Goal: Task Accomplishment & Management: Complete application form

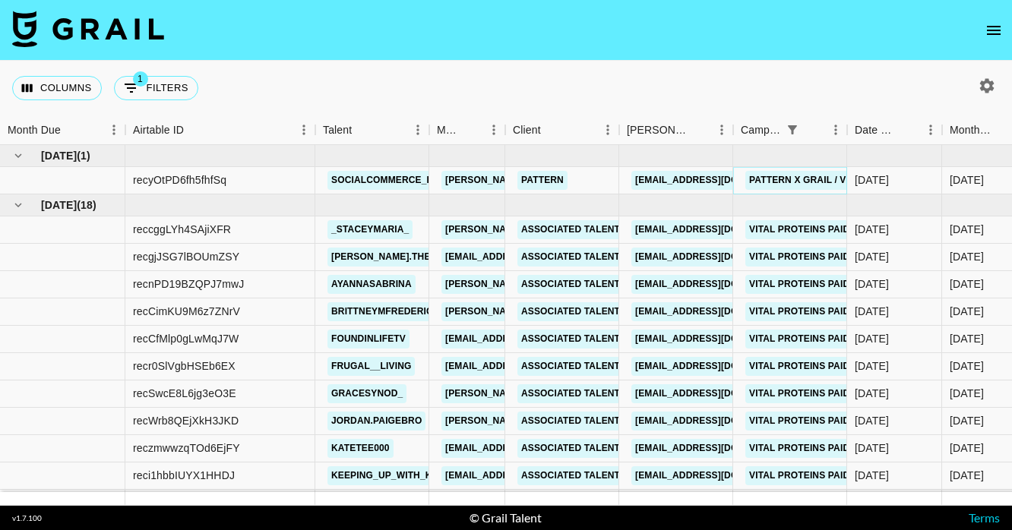
click at [771, 177] on link "Pattern x Grail / Vital Proteins TikTok Shop Campaign" at bounding box center [891, 180] width 293 height 19
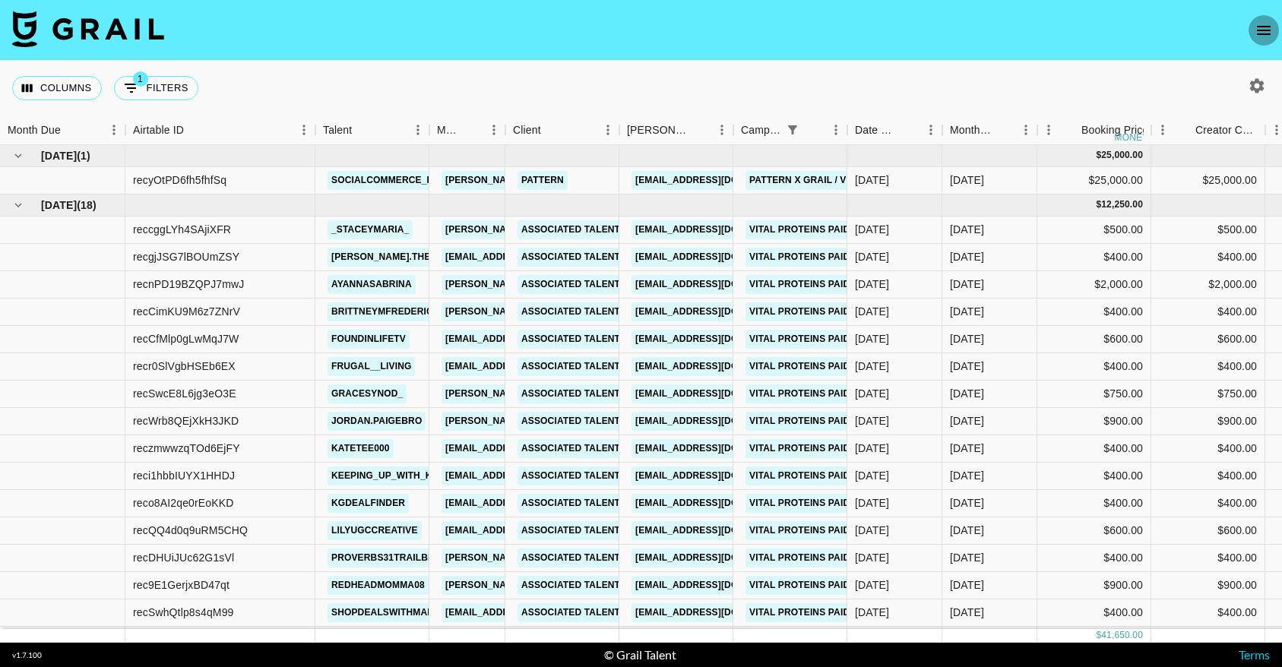
click at [1255, 30] on icon "open drawer" at bounding box center [1263, 30] width 18 height 18
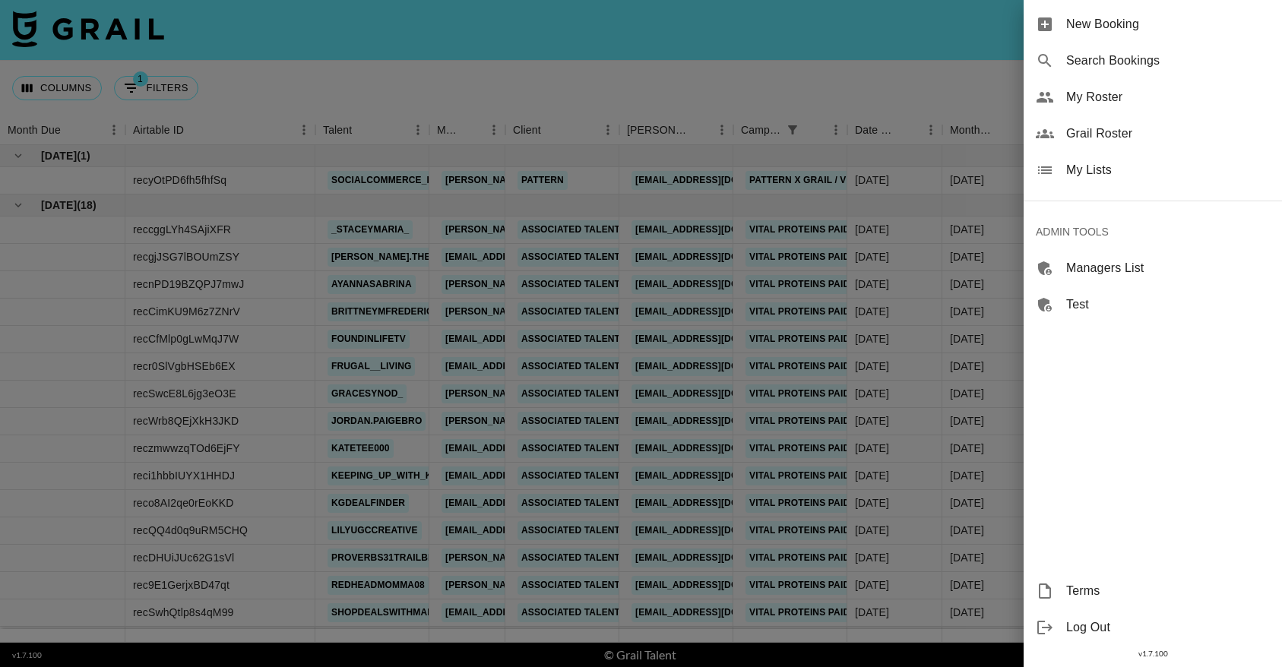
click at [984, 52] on div at bounding box center [641, 333] width 1282 height 667
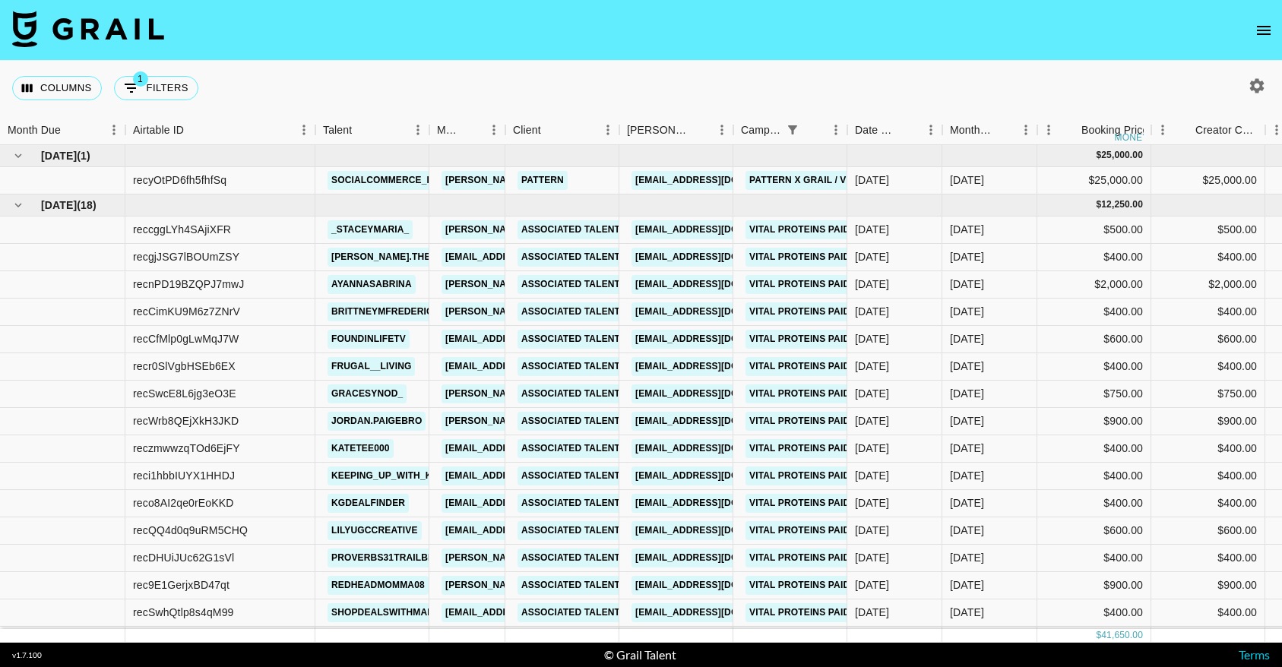
click at [1250, 23] on button "open drawer" at bounding box center [1263, 30] width 30 height 30
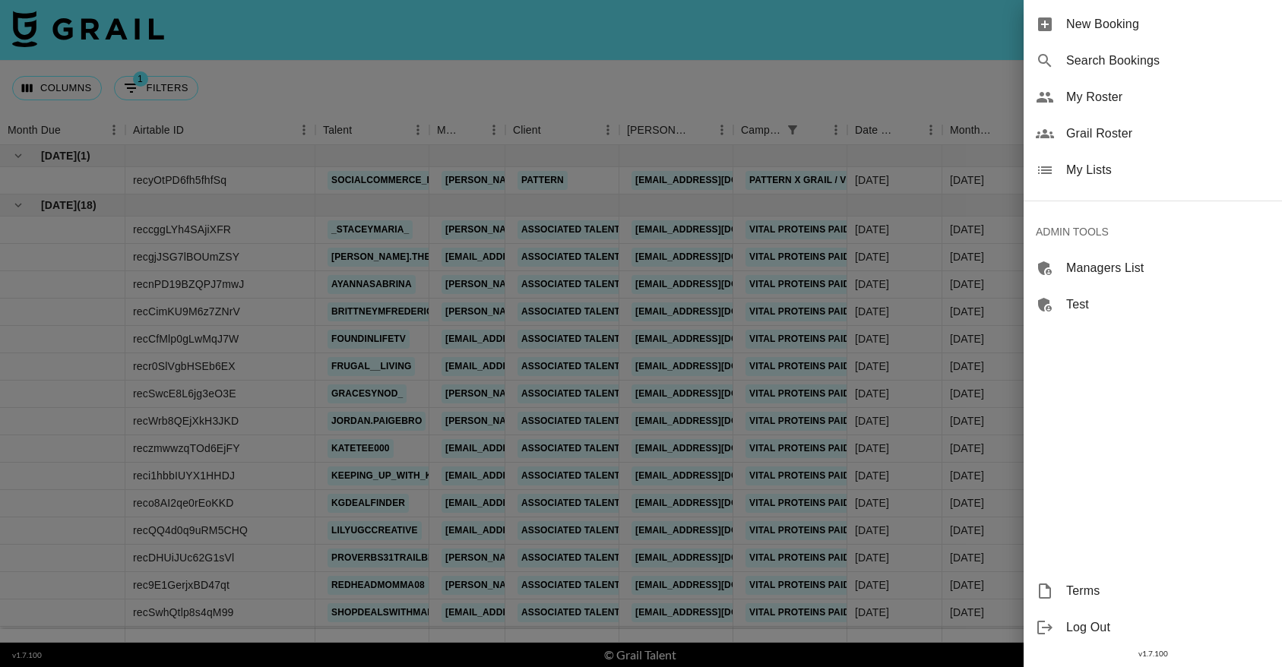
click at [1108, 32] on span "New Booking" at bounding box center [1168, 24] width 204 height 18
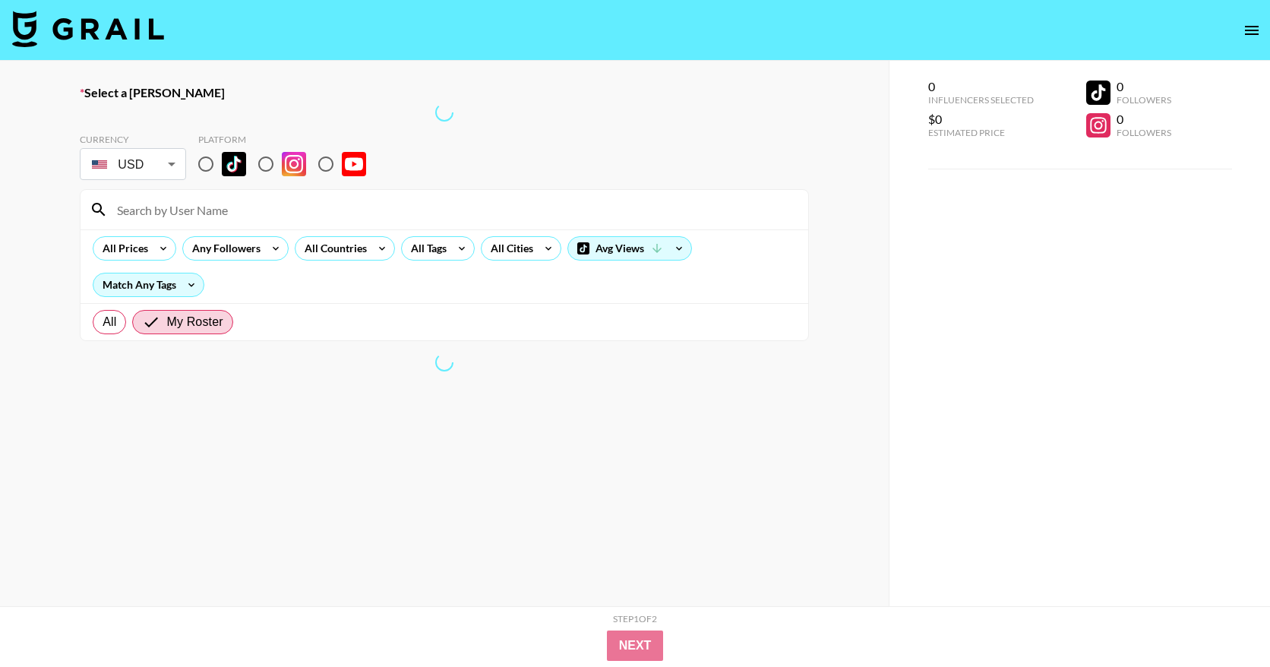
click at [214, 103] on div at bounding box center [444, 112] width 729 height 18
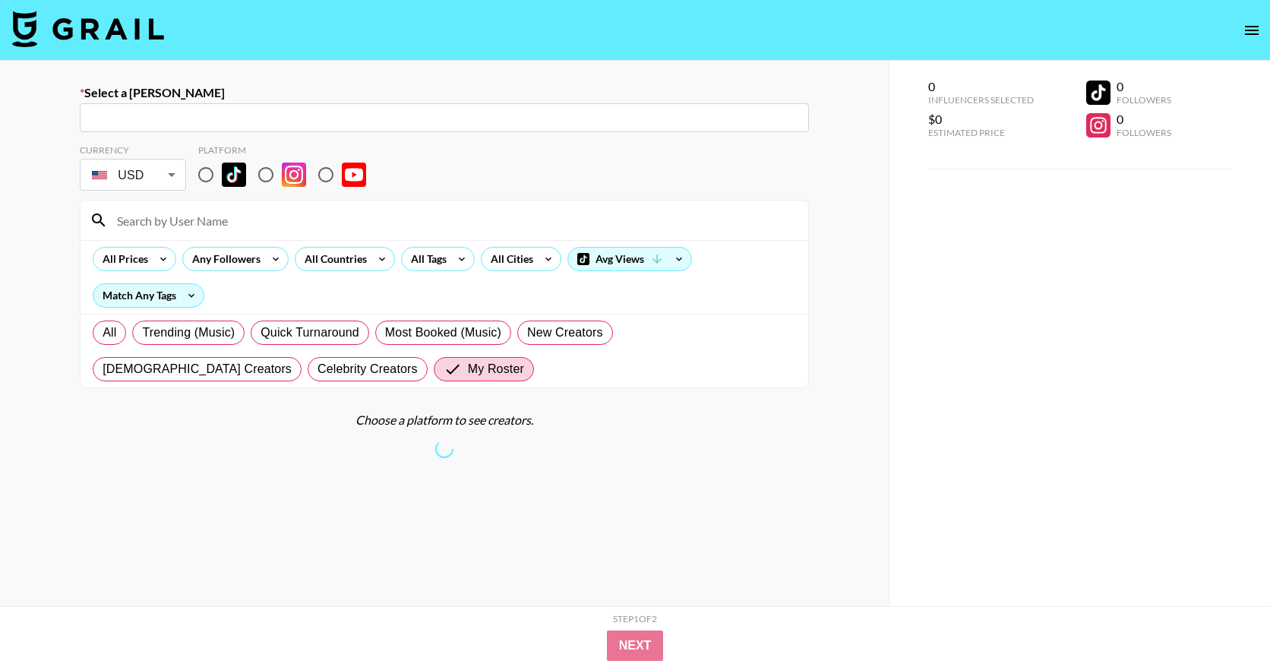
click at [265, 128] on div "​" at bounding box center [444, 117] width 729 height 29
click at [273, 120] on input "text" at bounding box center [444, 117] width 711 height 17
paste input "[EMAIL_ADDRESS][DOMAIN_NAME]"
click at [246, 147] on li "Add New Booker "accouting@juicehouse.co"" at bounding box center [444, 150] width 729 height 24
type input "Add New Booker "accouting@juicehouse.co""
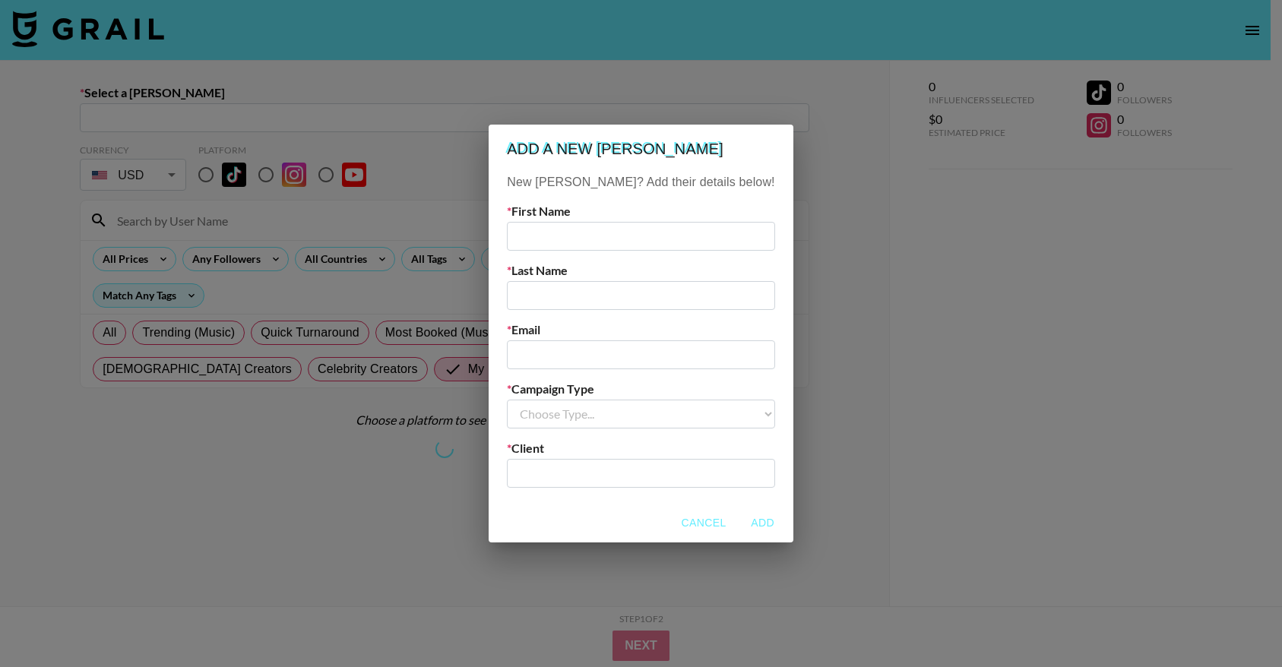
click at [618, 237] on input "text" at bounding box center [640, 236] width 267 height 29
paste input "Sasha"
type input "Sasha"
click at [635, 302] on input "text" at bounding box center [640, 295] width 267 height 29
paste input "Yimsuan"
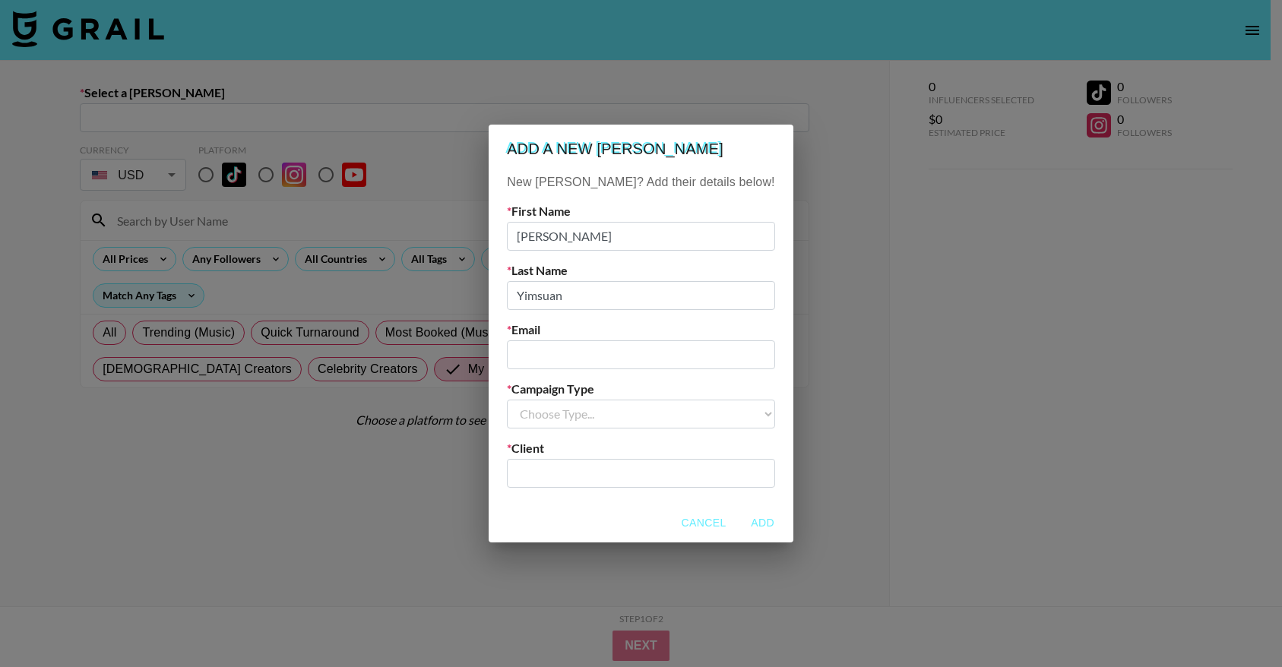
type input "Yimsuan"
click at [667, 264] on label "Last Name" at bounding box center [640, 270] width 267 height 15
click at [657, 355] on input "email" at bounding box center [640, 354] width 267 height 29
type input "ç"
paste input "[EMAIL_ADDRESS][DOMAIN_NAME]"
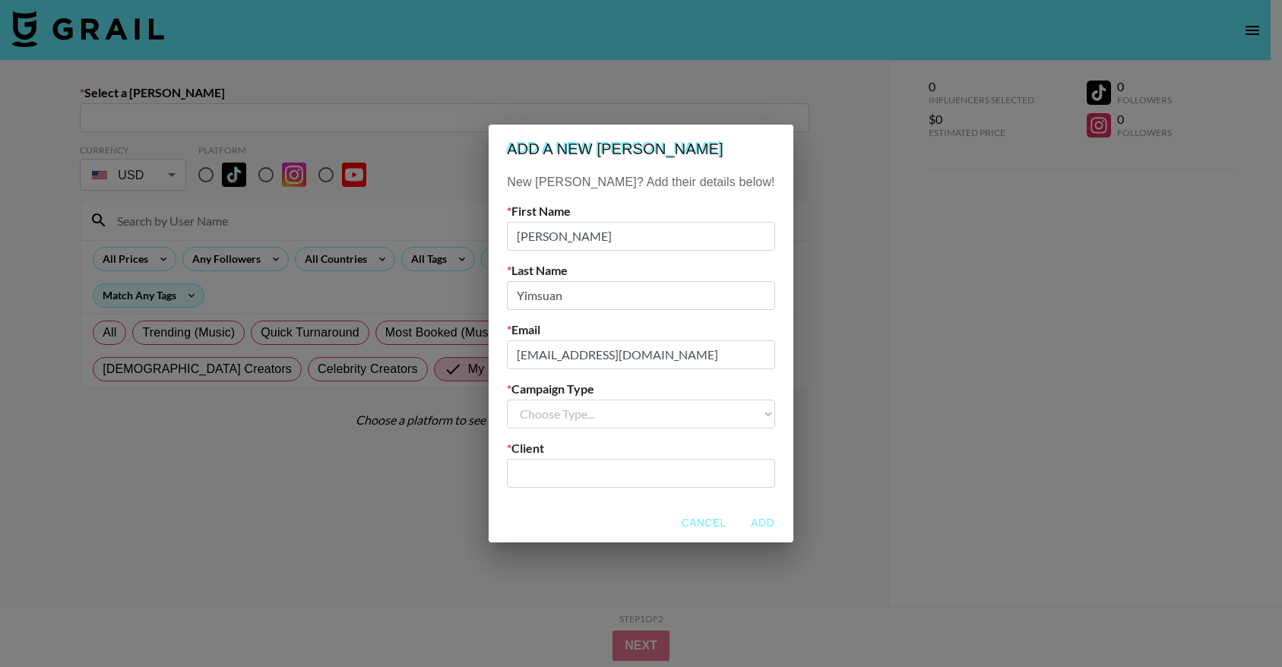
type input "[EMAIL_ADDRESS][DOMAIN_NAME]"
click at [640, 401] on select "Choose Type... Song Promos Brand Promos" at bounding box center [640, 414] width 267 height 29
select select "Brand"
click at [538, 400] on select "Choose Type... Song Promos Brand Promos" at bounding box center [640, 414] width 267 height 29
click at [647, 472] on input "text" at bounding box center [640, 472] width 249 height 17
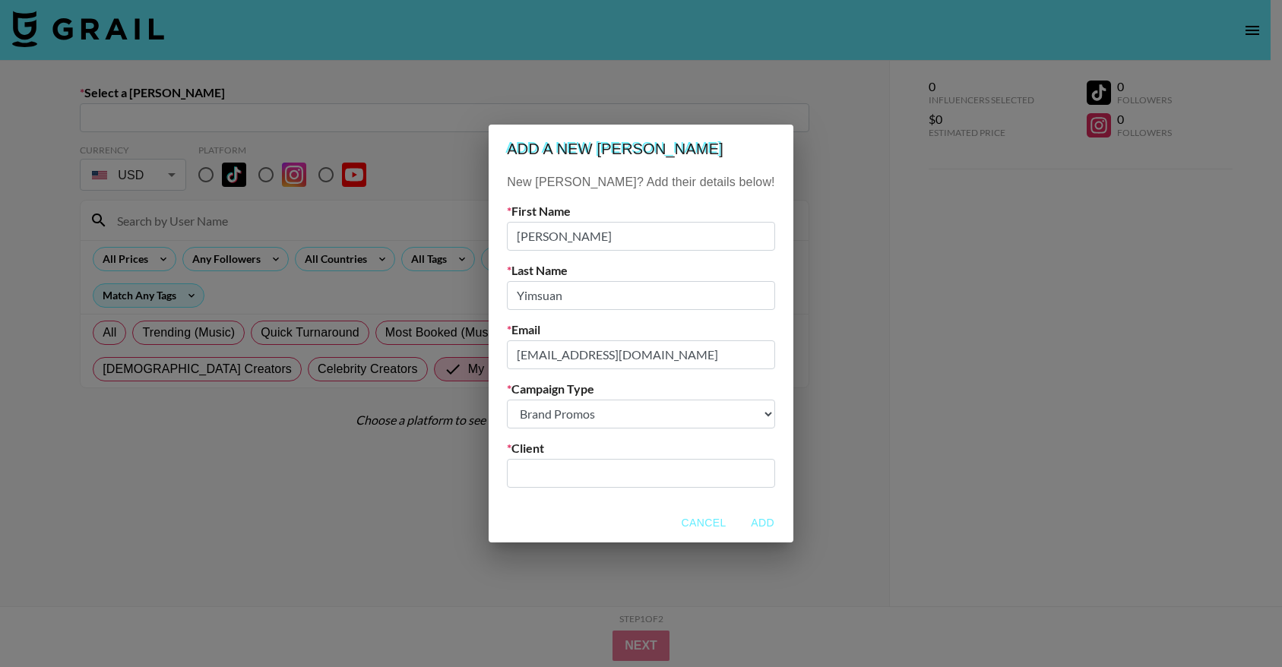
click at [630, 476] on input "text" at bounding box center [640, 472] width 249 height 17
click at [593, 479] on input "text" at bounding box center [640, 472] width 249 height 17
type input "Substance Global"
click at [637, 469] on input "Substance Global" at bounding box center [630, 472] width 229 height 17
click at [754, 472] on icon "Clear" at bounding box center [758, 473] width 9 height 9
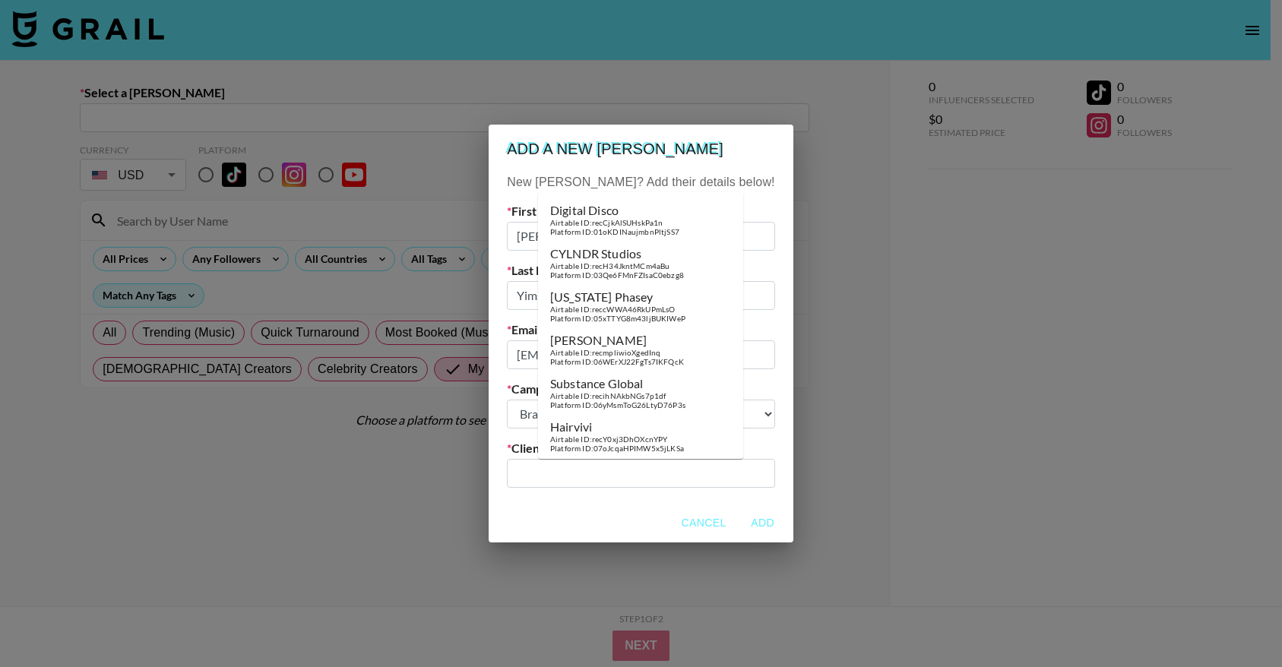
click at [691, 160] on h2 "Add a new booker" at bounding box center [640, 149] width 304 height 49
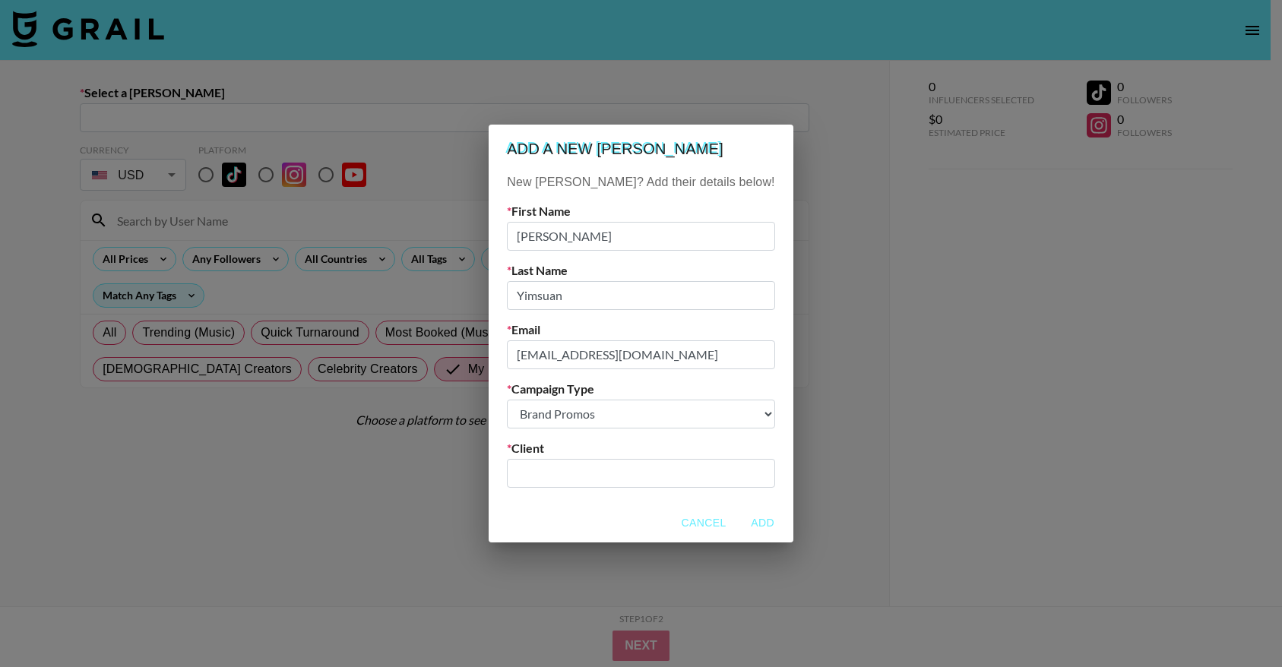
click at [605, 482] on div "​" at bounding box center [640, 473] width 267 height 29
click at [671, 477] on input "JuiceHouse" at bounding box center [630, 472] width 229 height 17
click at [654, 508] on li "Add New Client: "JUICE HOUSE LLC"" at bounding box center [640, 514] width 205 height 40
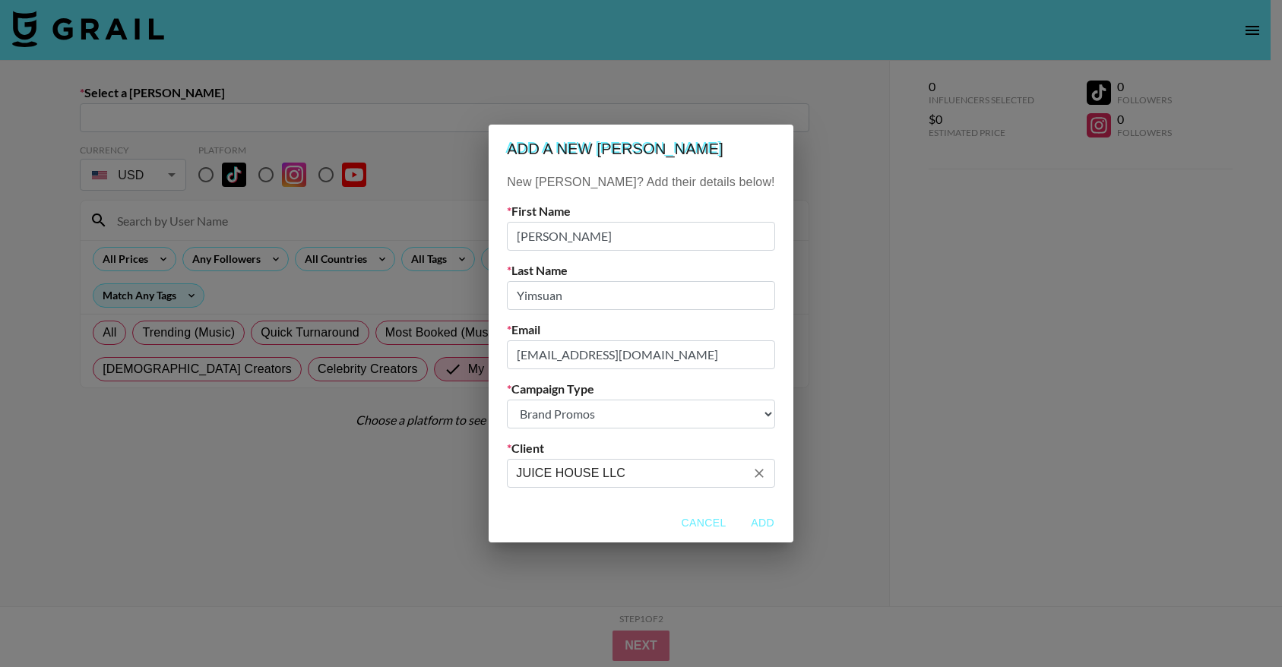
type input "JUICE HOUSE LLC"
click at [738, 526] on button "Add" at bounding box center [762, 523] width 49 height 28
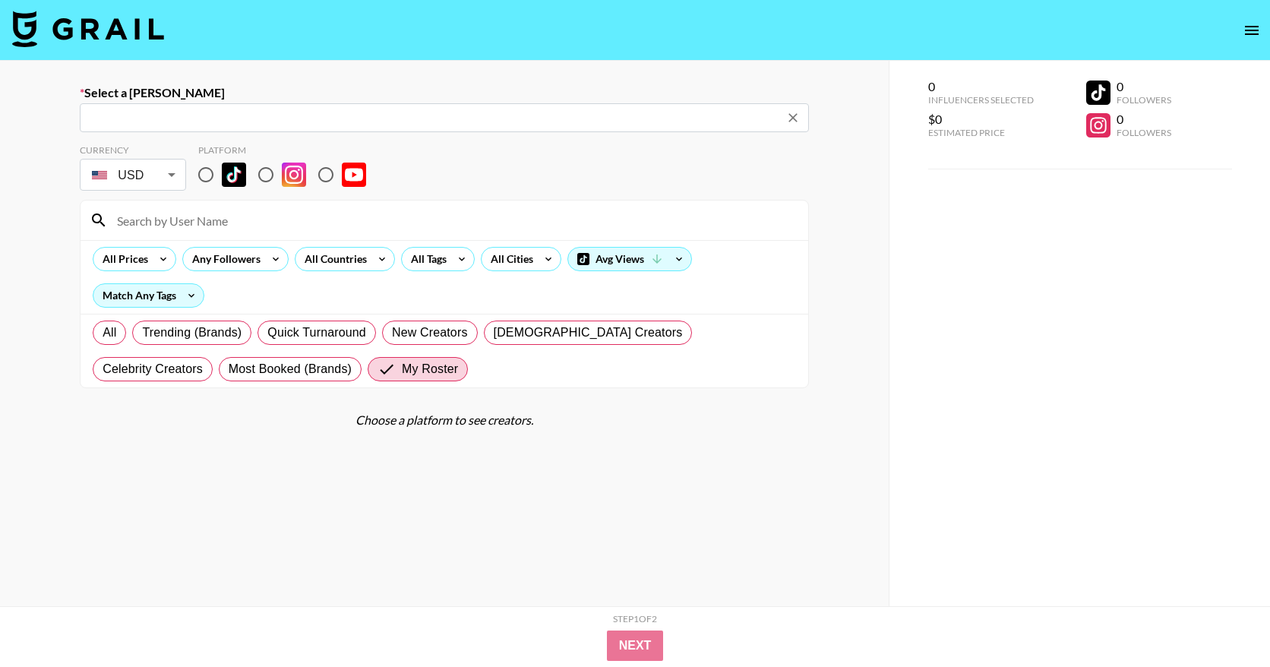
type input "accouting@juicehouse.co: Sasha Yimsuan -- JUICE HOUSE LLC -- 0W9mtV6oUzaTVvB8Zk…"
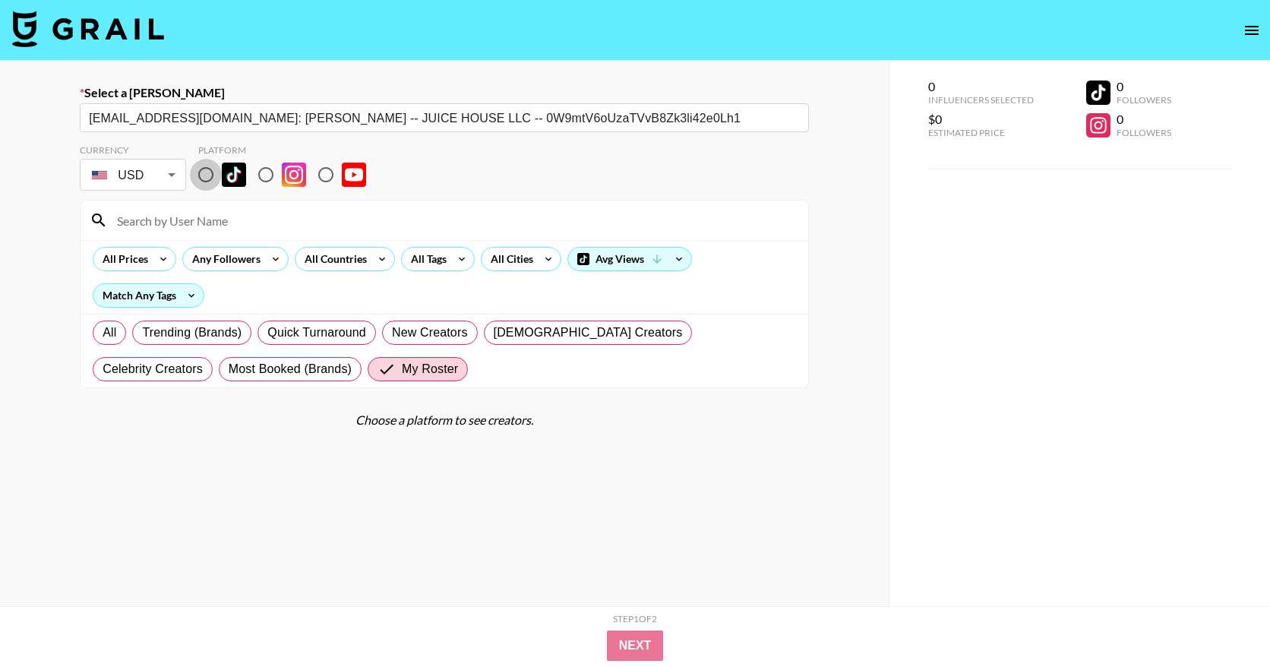
click at [211, 177] on input "radio" at bounding box center [206, 175] width 32 height 32
radio input "true"
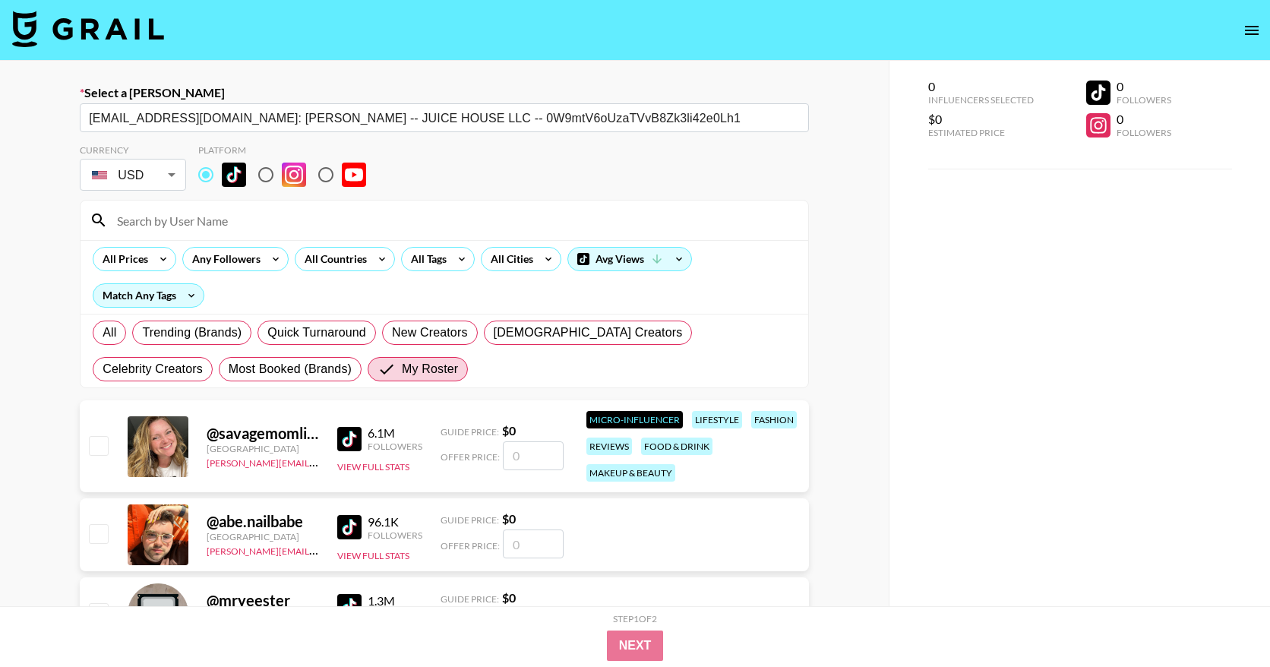
click at [198, 229] on input at bounding box center [453, 220] width 691 height 24
type input "socialcommerce_tap_us"
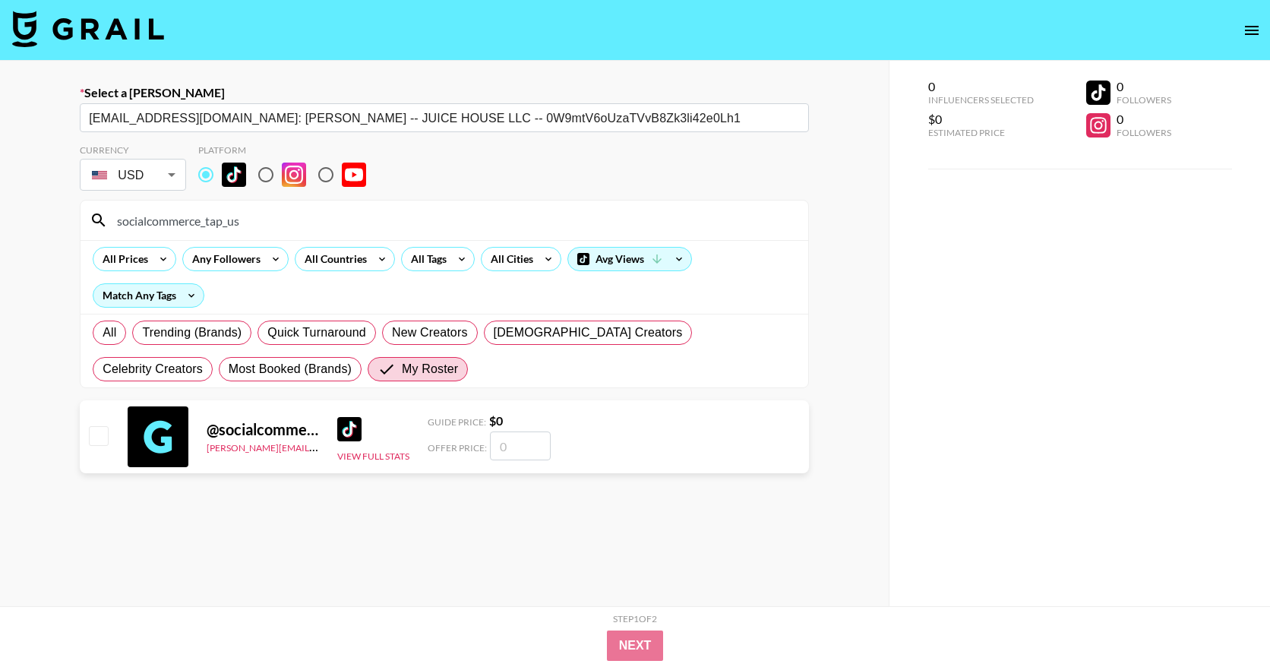
click at [516, 450] on input "number" at bounding box center [520, 445] width 61 height 29
type input "560"
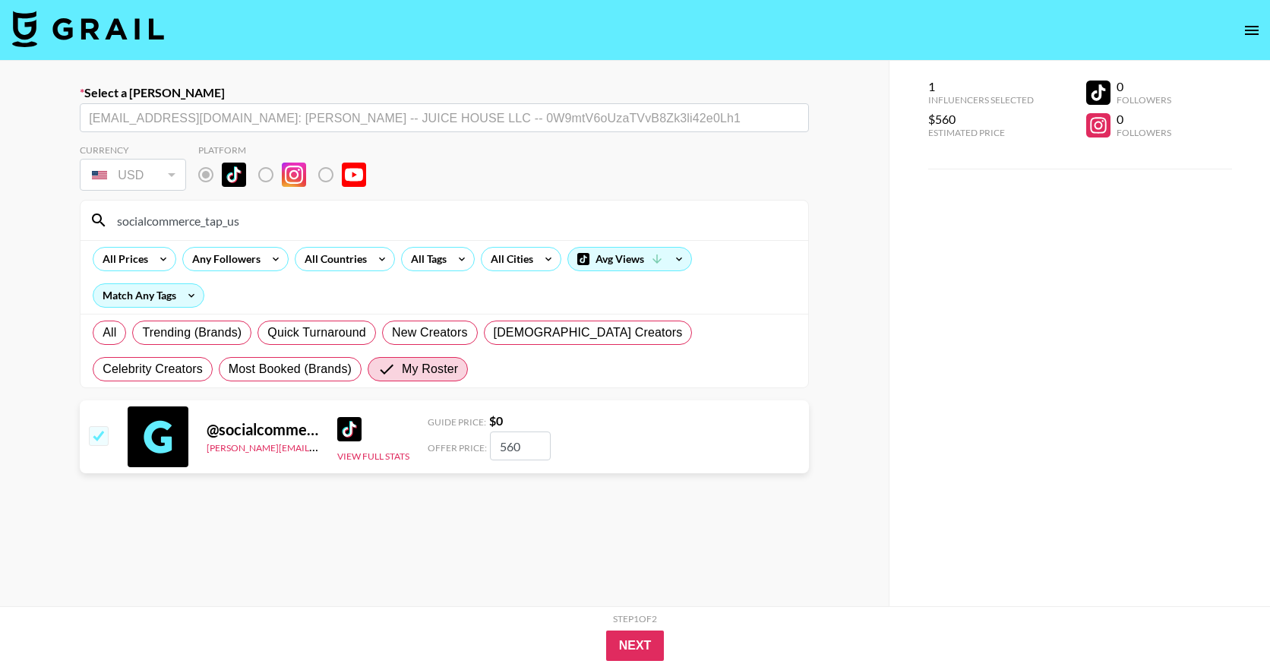
checkbox input "true"
type input "560"
click at [672, 471] on div "@ socialcommerce_tap_us nadia@grail-talent.com View Full Stats Guide Price: $ 0…" at bounding box center [444, 436] width 729 height 73
click at [637, 643] on button "Next" at bounding box center [635, 645] width 58 height 30
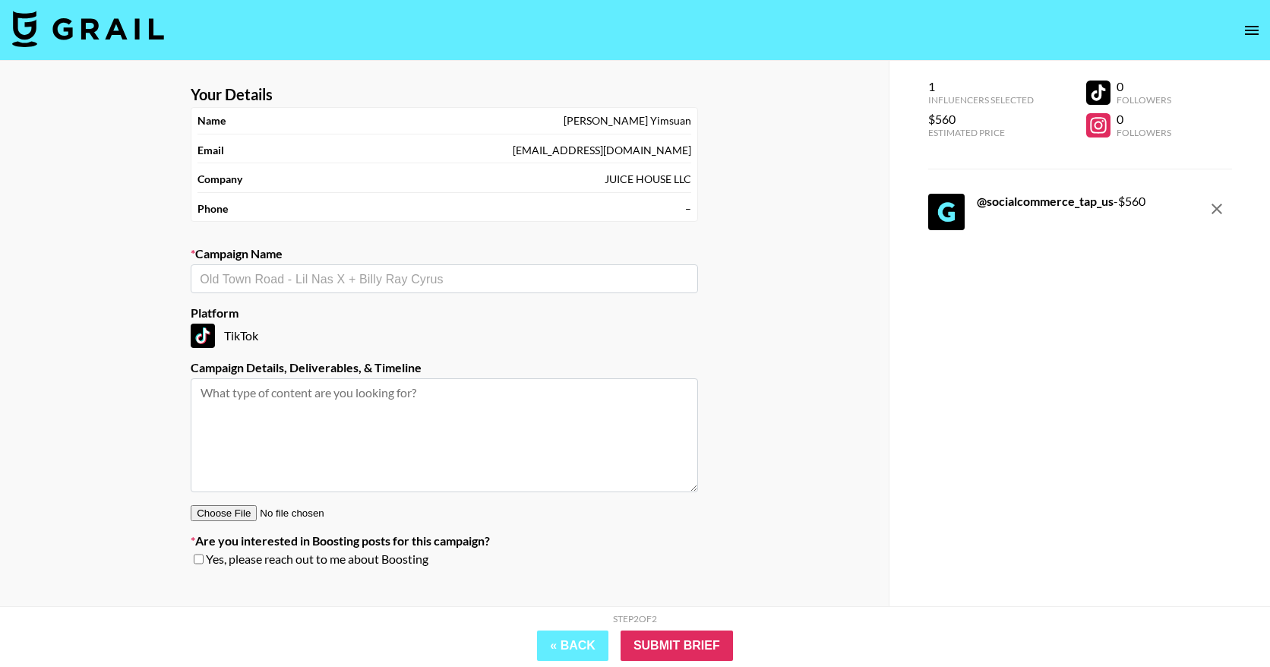
click at [428, 286] on input "text" at bounding box center [444, 278] width 489 height 17
click at [357, 283] on input "text" at bounding box center [444, 278] width 489 height 17
paste input "Cloaked Creator - Month 1"
click at [251, 273] on input "Cloaked Creator - Month 1" at bounding box center [434, 278] width 469 height 17
click at [403, 276] on input "Cloaked TikTok Shop Campaign Creator - Month 1" at bounding box center [434, 278] width 469 height 17
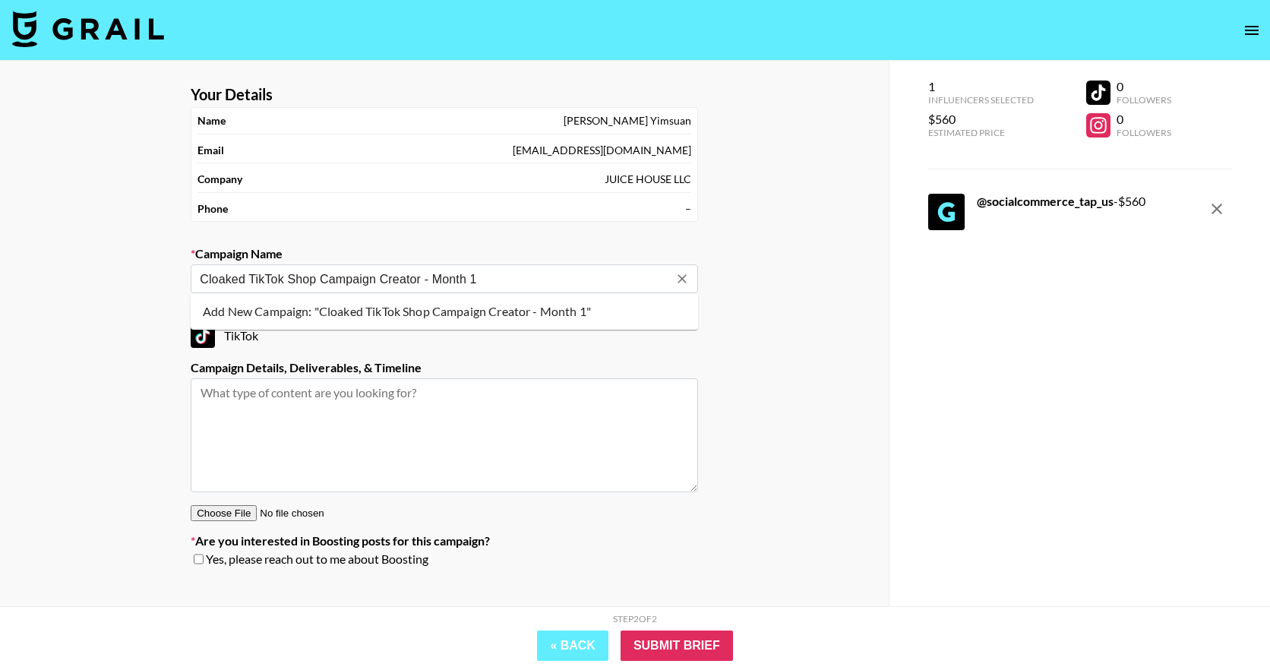
click at [403, 276] on input "Cloaked TikTok Shop Campaign Creator - Month 1" at bounding box center [434, 278] width 469 height 17
click at [368, 314] on li "Add New Campaign: "Cloaked TikTok Shop Campaign - Month 1"" at bounding box center [444, 311] width 507 height 24
type input "Cloaked TikTok Shop Campaign - Month 1"
click at [349, 397] on textarea at bounding box center [444, 435] width 507 height 114
drag, startPoint x: 239, startPoint y: 399, endPoint x: 194, endPoint y: 398, distance: 44.8
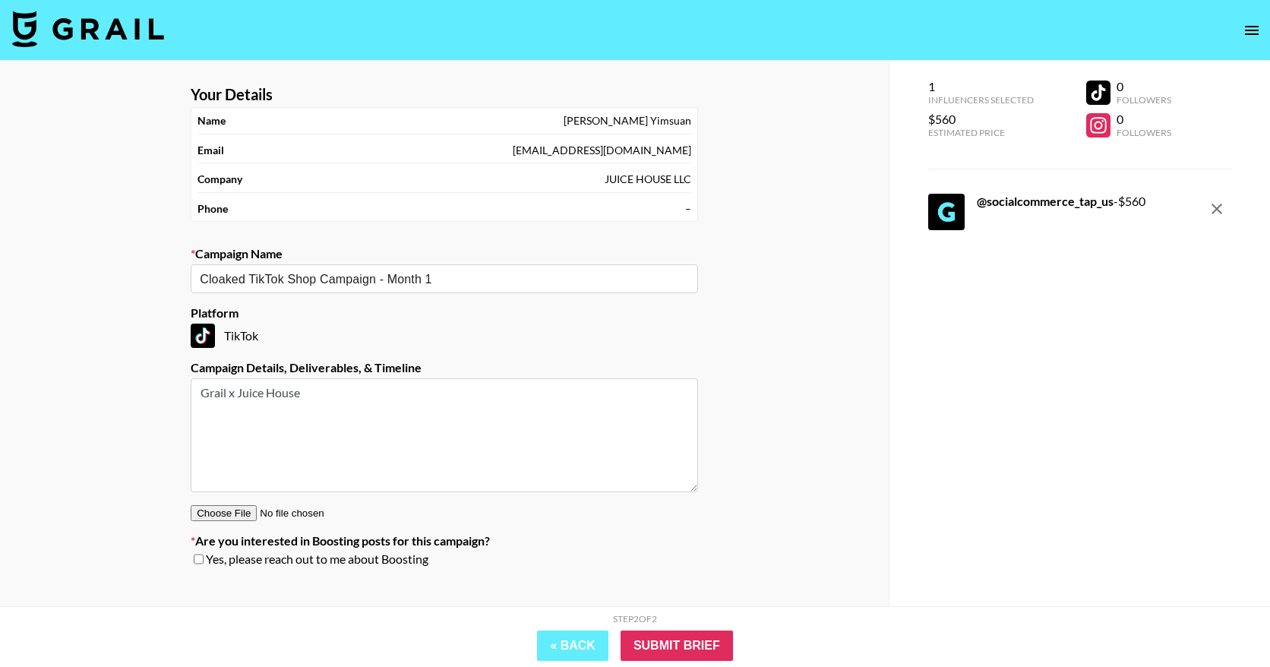
click at [194, 398] on textarea "Grail x Juice House" at bounding box center [444, 435] width 507 height 114
click at [290, 389] on textarea "Juice House" at bounding box center [444, 435] width 507 height 114
click at [273, 390] on textarea "Juice House" at bounding box center [444, 435] width 507 height 114
type textarea "Juice House x Grail / CLOAKED TikTok Shop Campaign - Month 1 - 4 creators"
click at [780, 532] on div "Your Details Name Sasha Yimsuan Email accouting@juicehouse.co Company JUICE HOU…" at bounding box center [444, 364] width 889 height 606
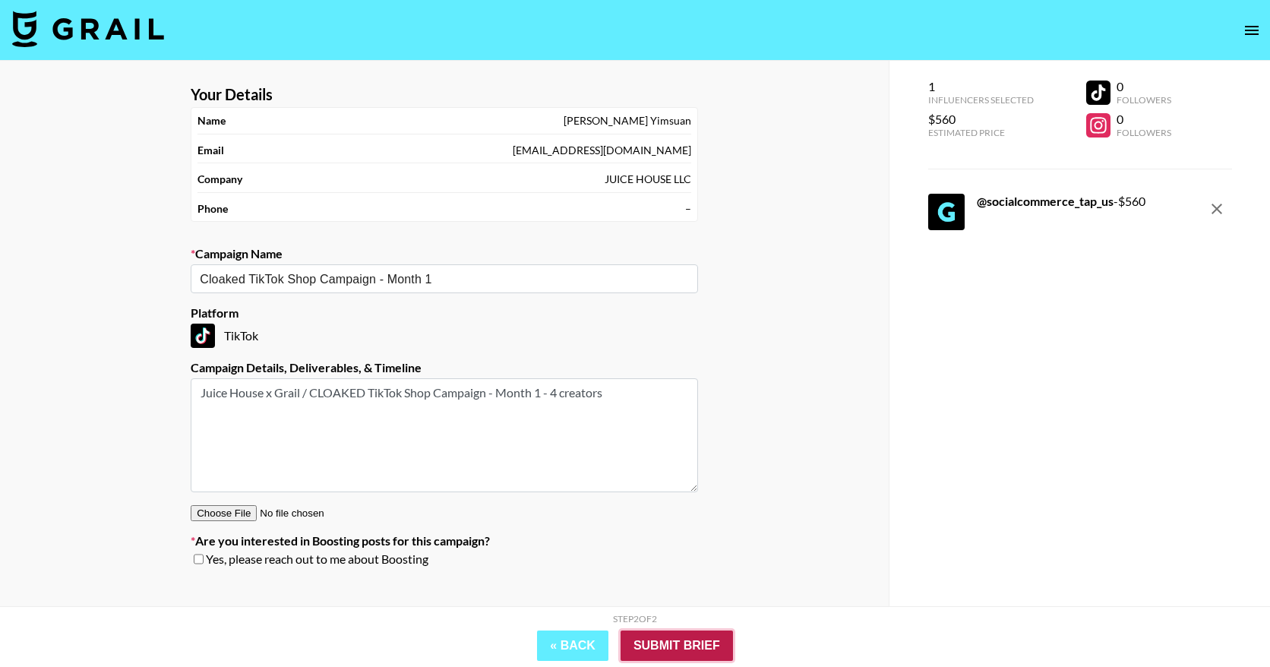
click at [687, 643] on input "Submit Brief" at bounding box center [677, 645] width 112 height 30
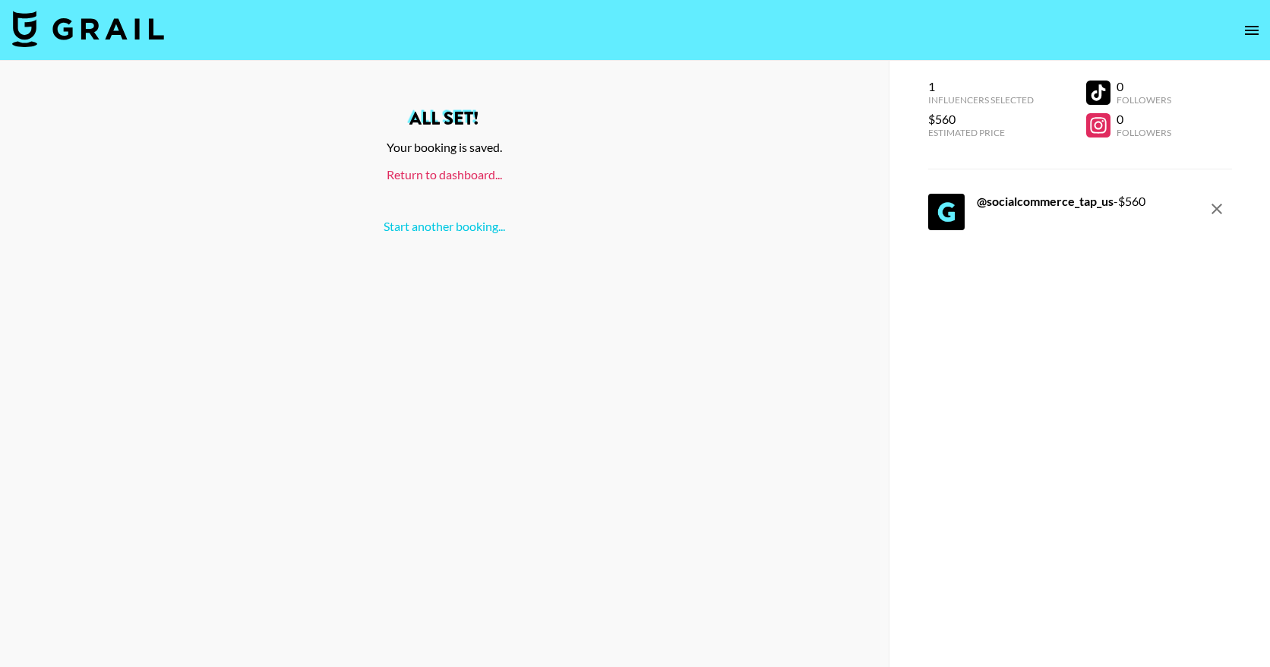
click at [438, 175] on link "Return to dashboard..." at bounding box center [444, 174] width 115 height 14
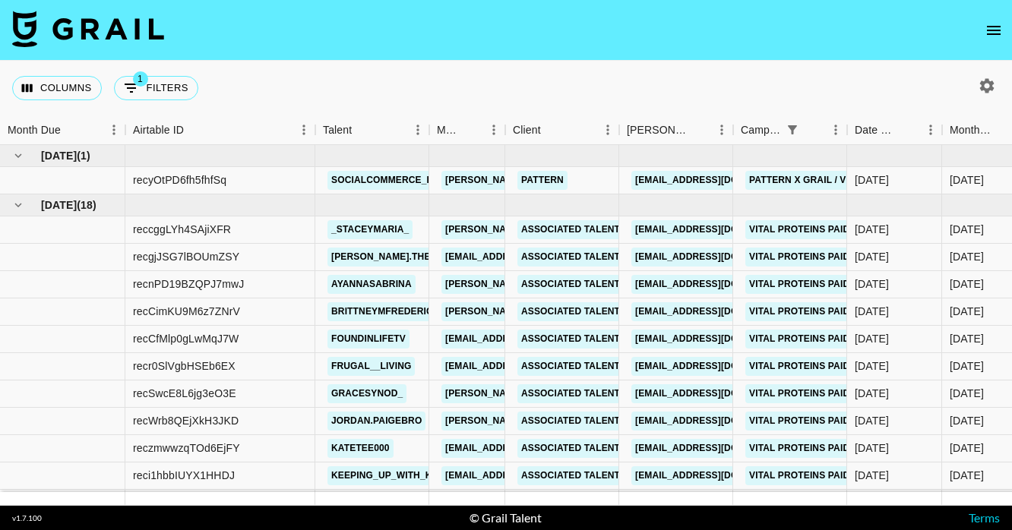
click at [982, 29] on button "open drawer" at bounding box center [993, 30] width 30 height 30
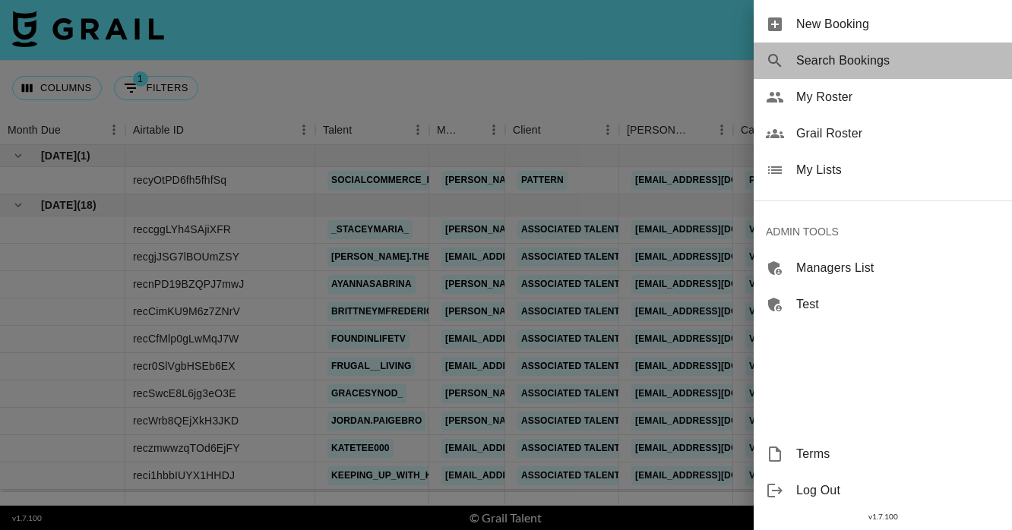
click at [854, 56] on span "Search Bookings" at bounding box center [898, 61] width 204 height 18
select select "id"
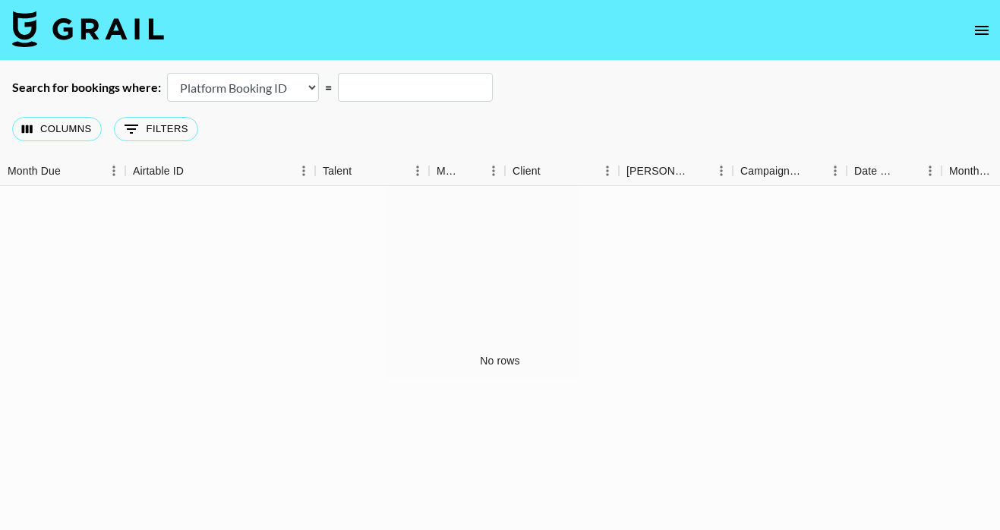
click at [393, 81] on input "text" at bounding box center [415, 87] width 155 height 29
type input "sasha"
click at [245, 90] on select "Airtable Booking ID Platform Booking ID Platform Campaign ID" at bounding box center [243, 87] width 152 height 29
click at [95, 23] on img at bounding box center [88, 29] width 152 height 36
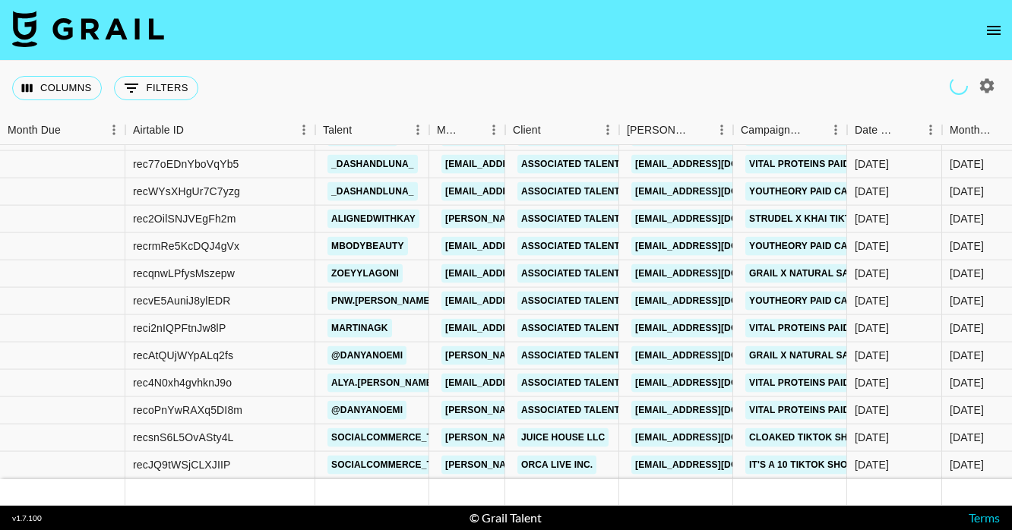
scroll to position [2678, 0]
click at [555, 428] on link "JUICE HOUSE LLC" at bounding box center [562, 437] width 91 height 19
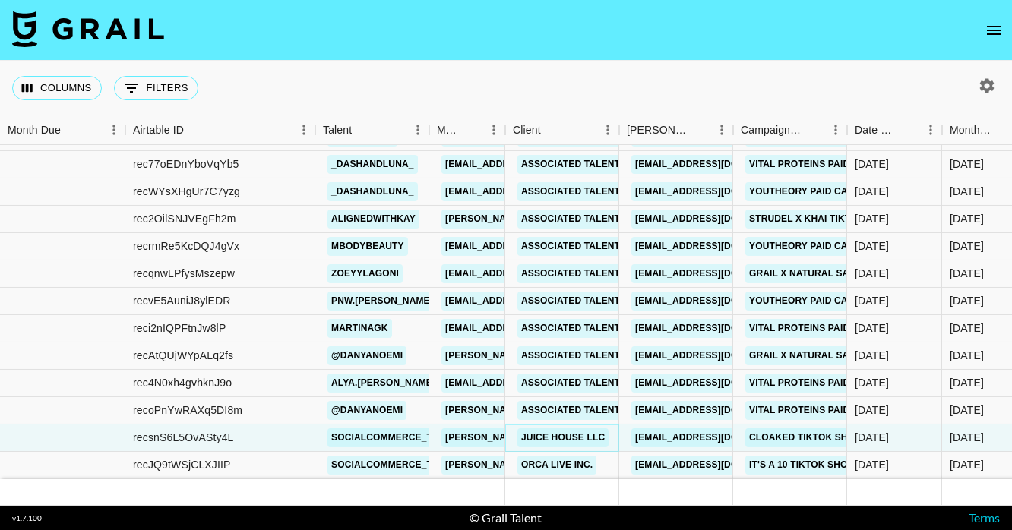
click at [580, 428] on link "JUICE HOUSE LLC" at bounding box center [562, 437] width 91 height 19
click at [775, 428] on link "Cloaked TikTok Shop Campaign - Month 1" at bounding box center [856, 437] width 222 height 19
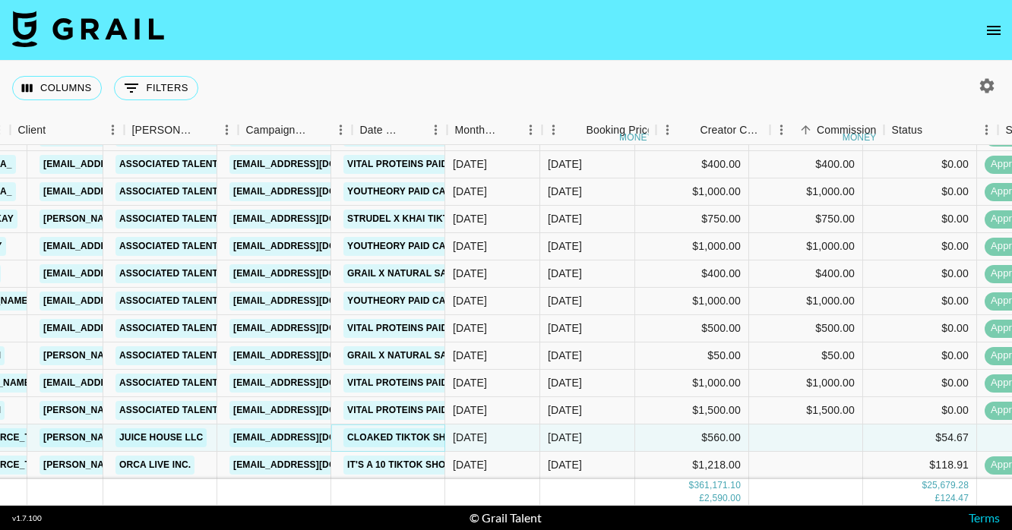
scroll to position [2678, 401]
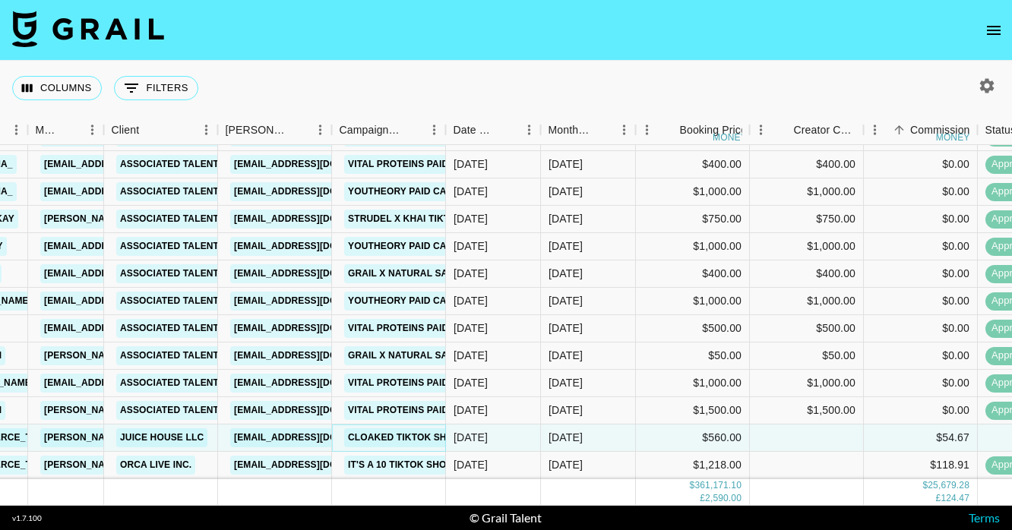
click at [422, 428] on link "Cloaked TikTok Shop Campaign - Month 1" at bounding box center [455, 437] width 222 height 19
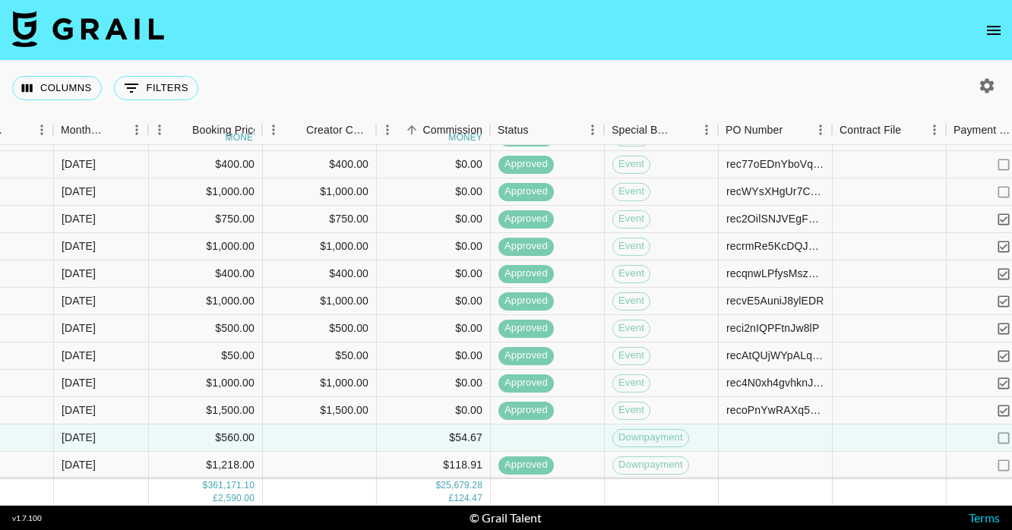
scroll to position [2678, 1237]
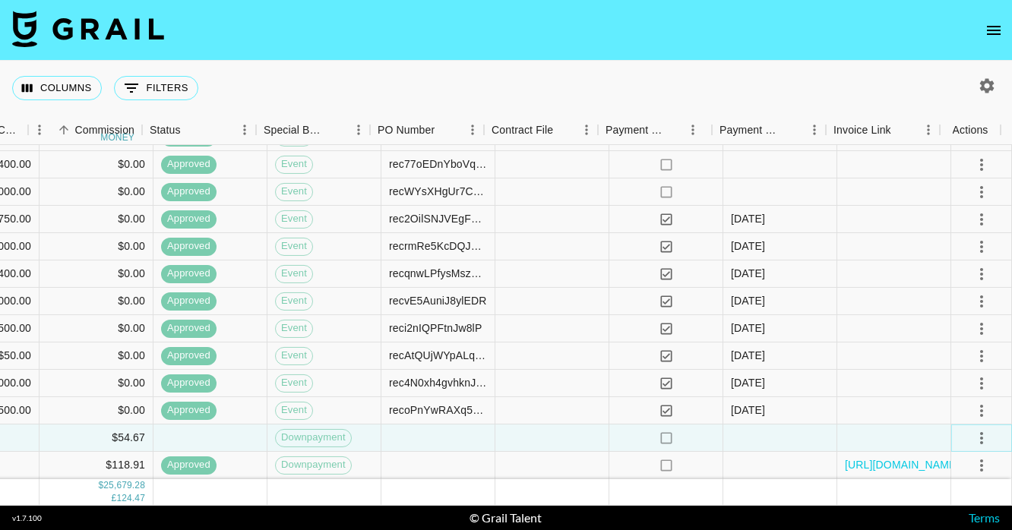
click at [974, 428] on icon "select merge strategy" at bounding box center [981, 437] width 18 height 18
click at [964, 399] on div "Approve" at bounding box center [948, 393] width 46 height 18
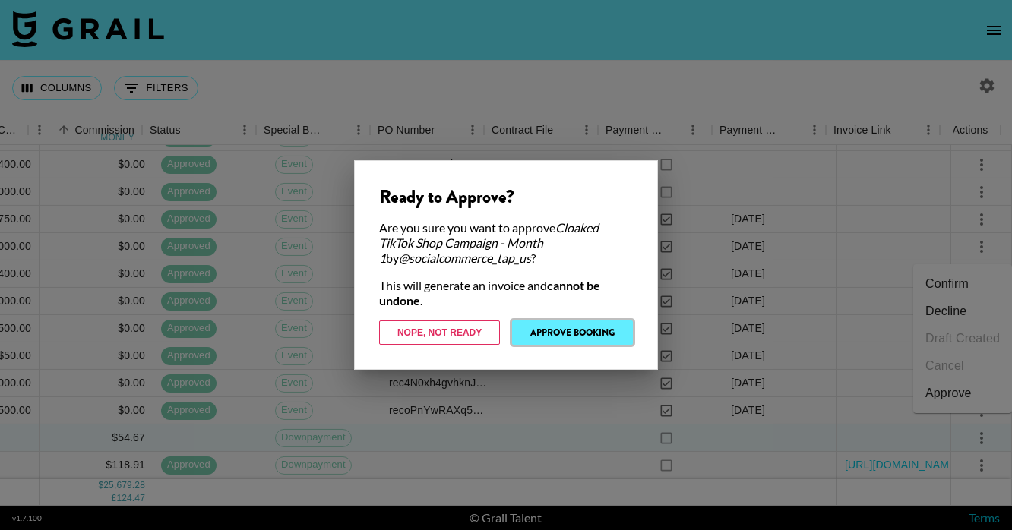
click at [577, 331] on button "Approve Booking" at bounding box center [572, 333] width 121 height 24
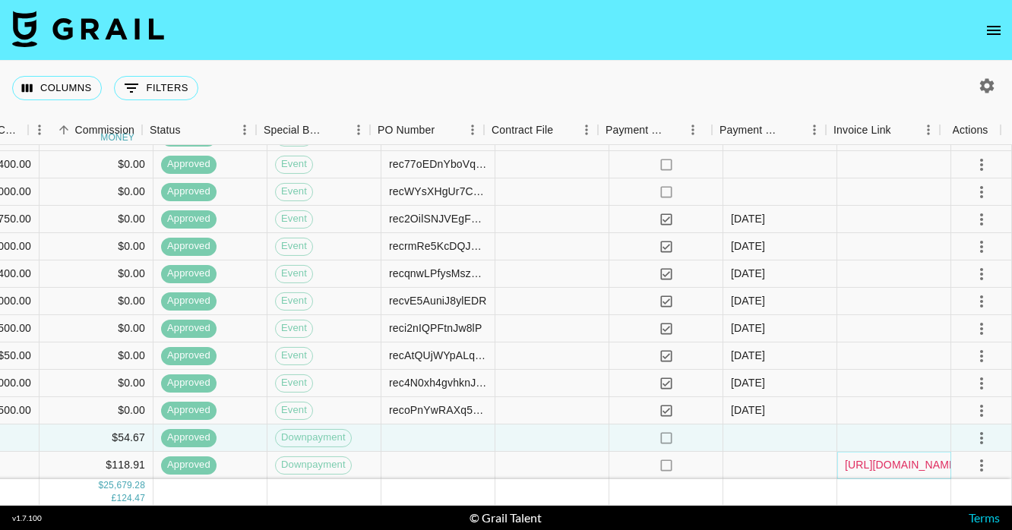
click at [890, 457] on link "https://in.xero.com/DfU2asehGFCBfqlEMGFZ2D30lPqmWUOYyx8SSrlQ" at bounding box center [902, 464] width 115 height 15
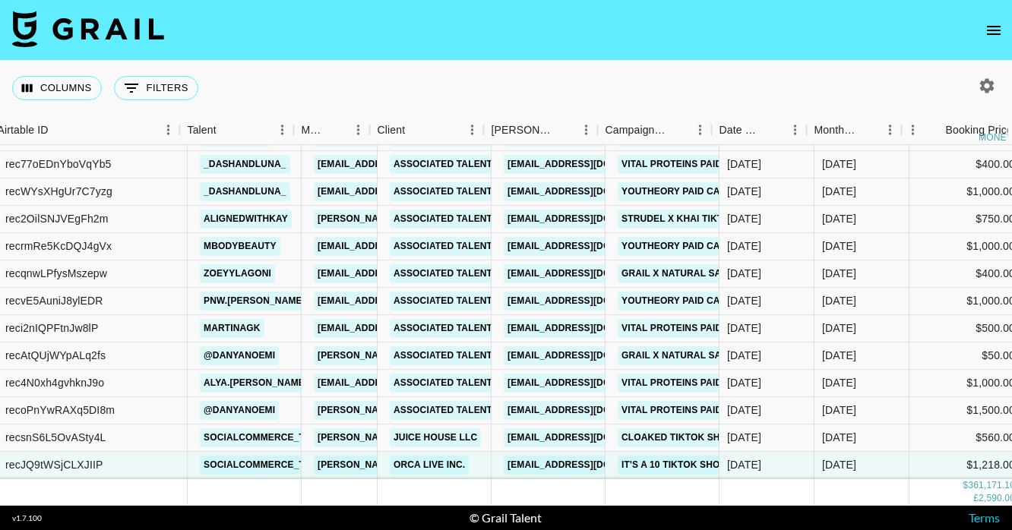
scroll to position [2678, 124]
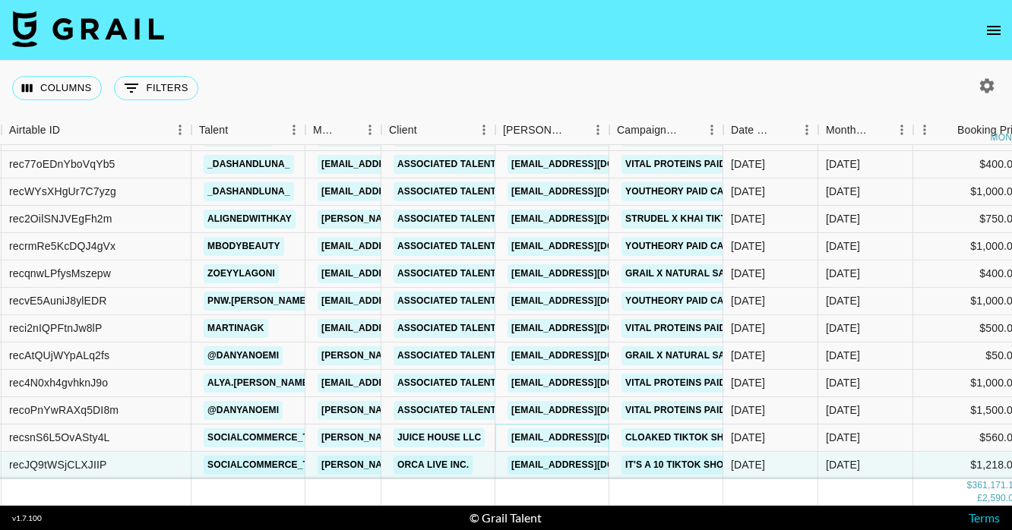
click at [578, 428] on link "[EMAIL_ADDRESS][DOMAIN_NAME]" at bounding box center [592, 437] width 170 height 19
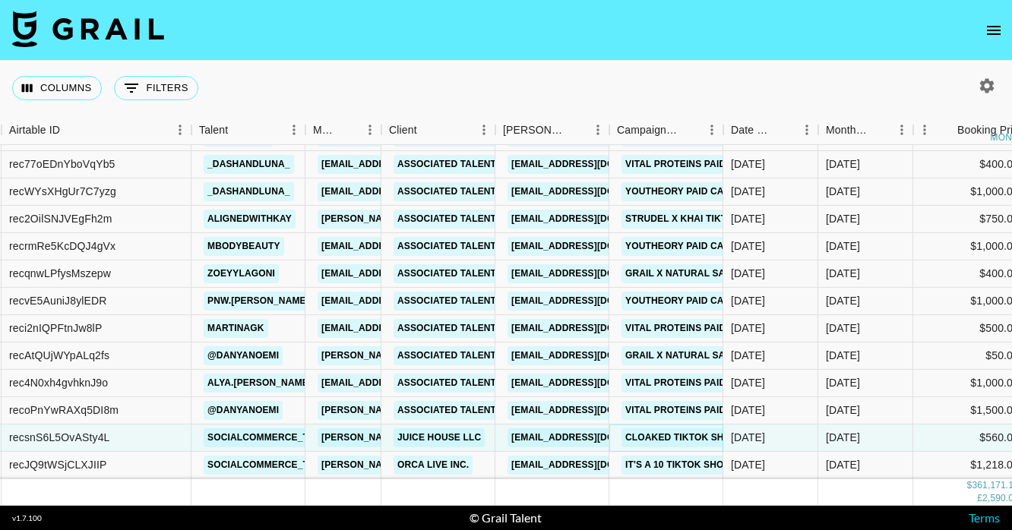
click at [691, 428] on link "Cloaked TikTok Shop Campaign - Month 1" at bounding box center [732, 437] width 222 height 19
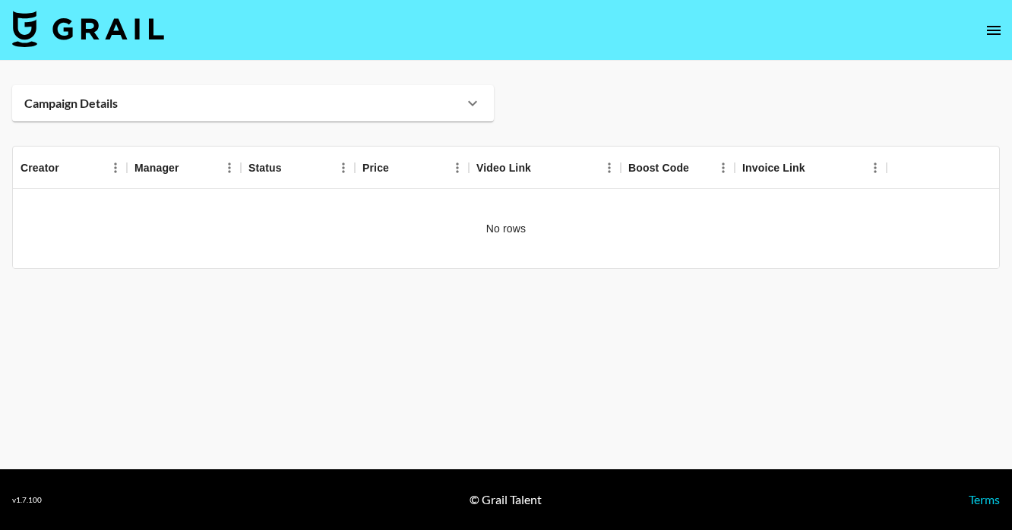
click at [542, 84] on main "Campaign Details Booker Client Details Creator Manager Status Price Video Link …" at bounding box center [506, 265] width 1012 height 409
click at [352, 121] on main "Campaign Details Booker Client Details Creator Manager Status Price Video Link …" at bounding box center [506, 265] width 1012 height 409
click at [350, 103] on div "Campaign Details" at bounding box center [243, 103] width 439 height 15
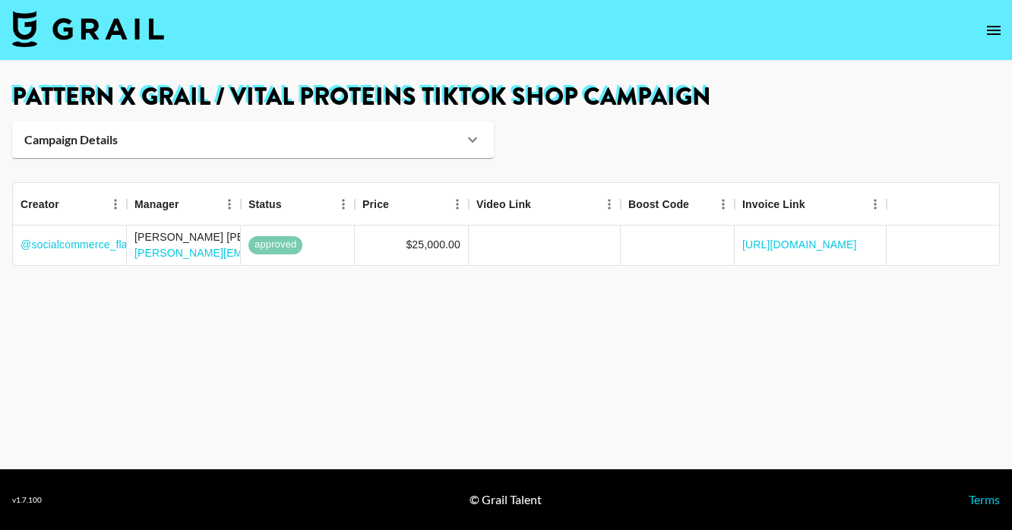
click at [429, 147] on div "Campaign Details" at bounding box center [243, 139] width 439 height 15
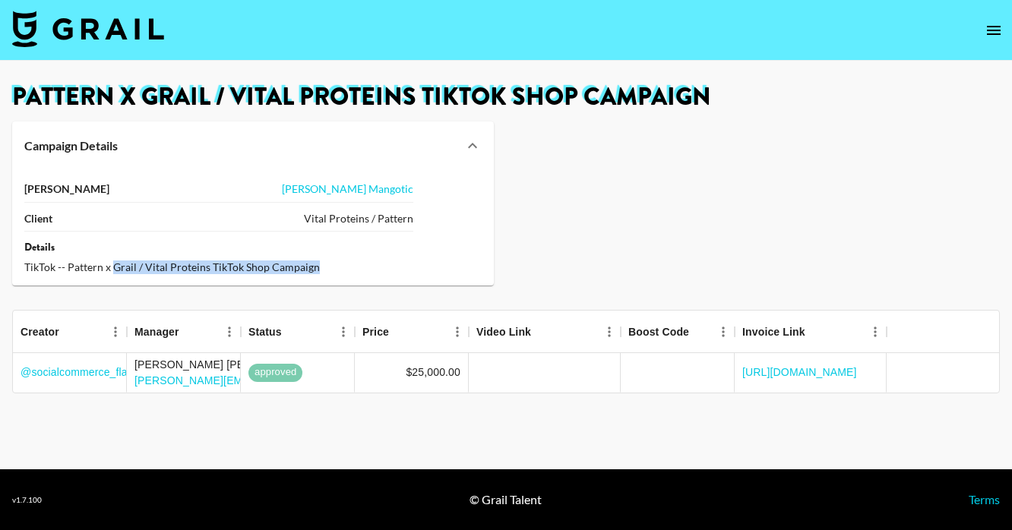
drag, startPoint x: 346, startPoint y: 269, endPoint x: 111, endPoint y: 268, distance: 235.5
click at [111, 268] on div "TikTok -- Pattern x Grail / Vital Proteins TikTok Shop Campaign" at bounding box center [218, 268] width 389 height 14
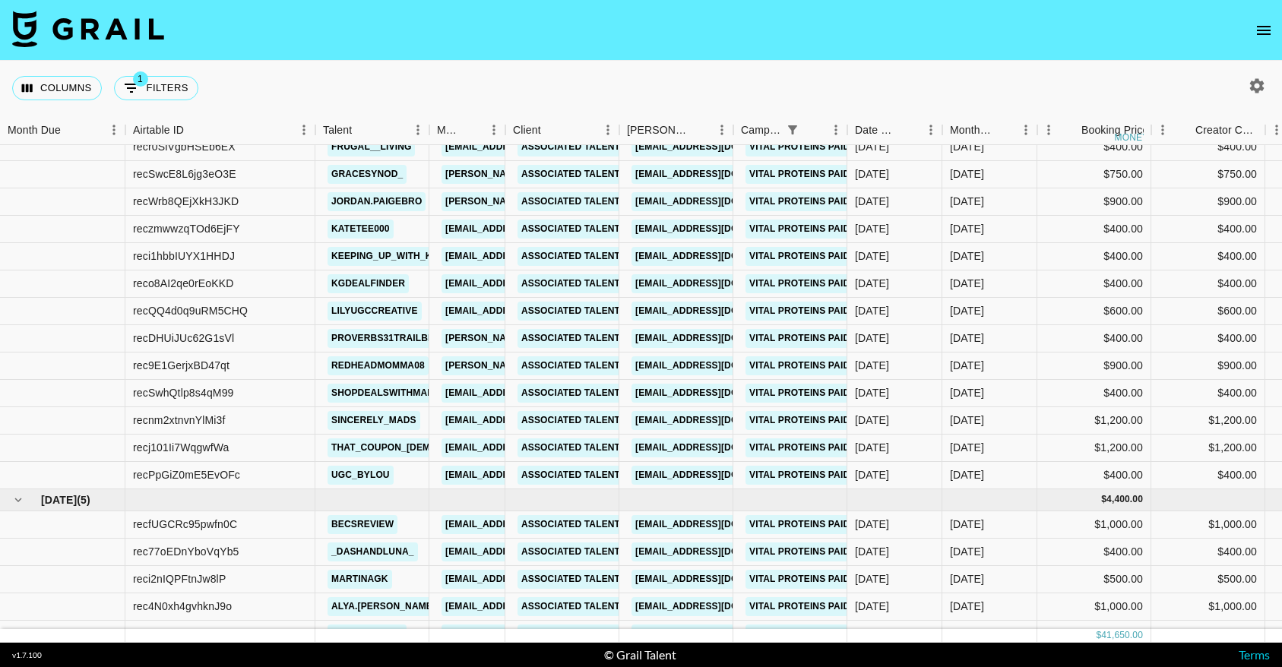
scroll to position [250, 0]
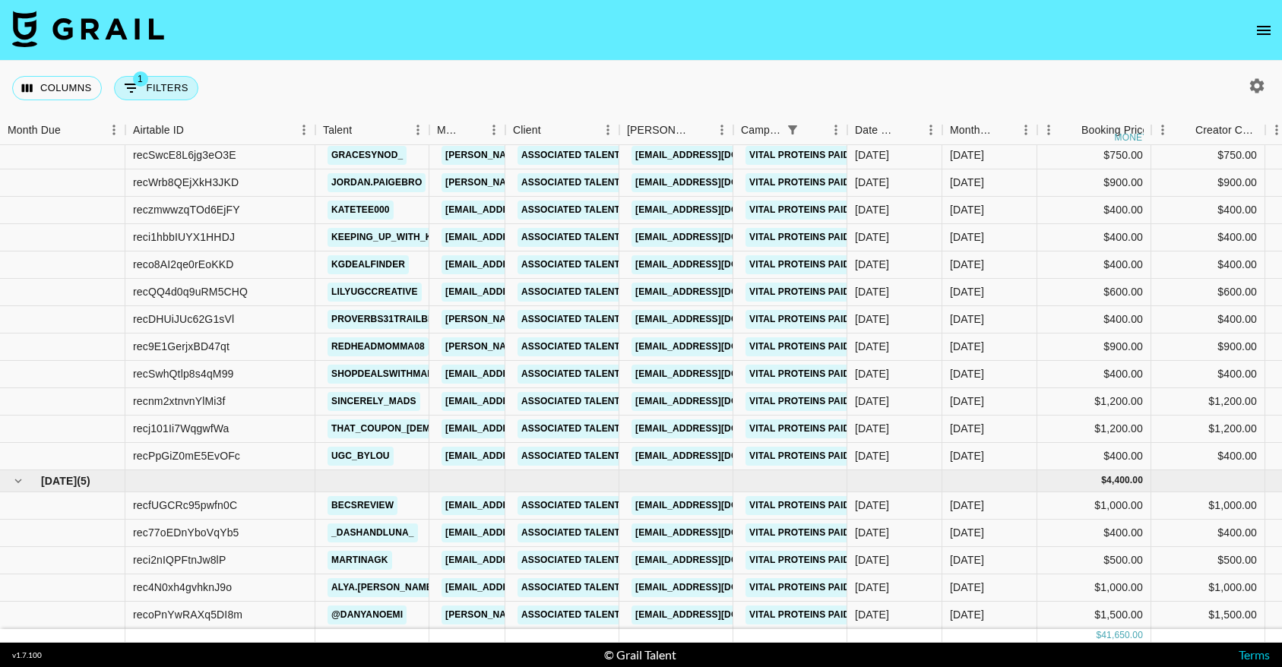
click at [164, 88] on button "1 Filters" at bounding box center [156, 88] width 84 height 24
select select "campaign"
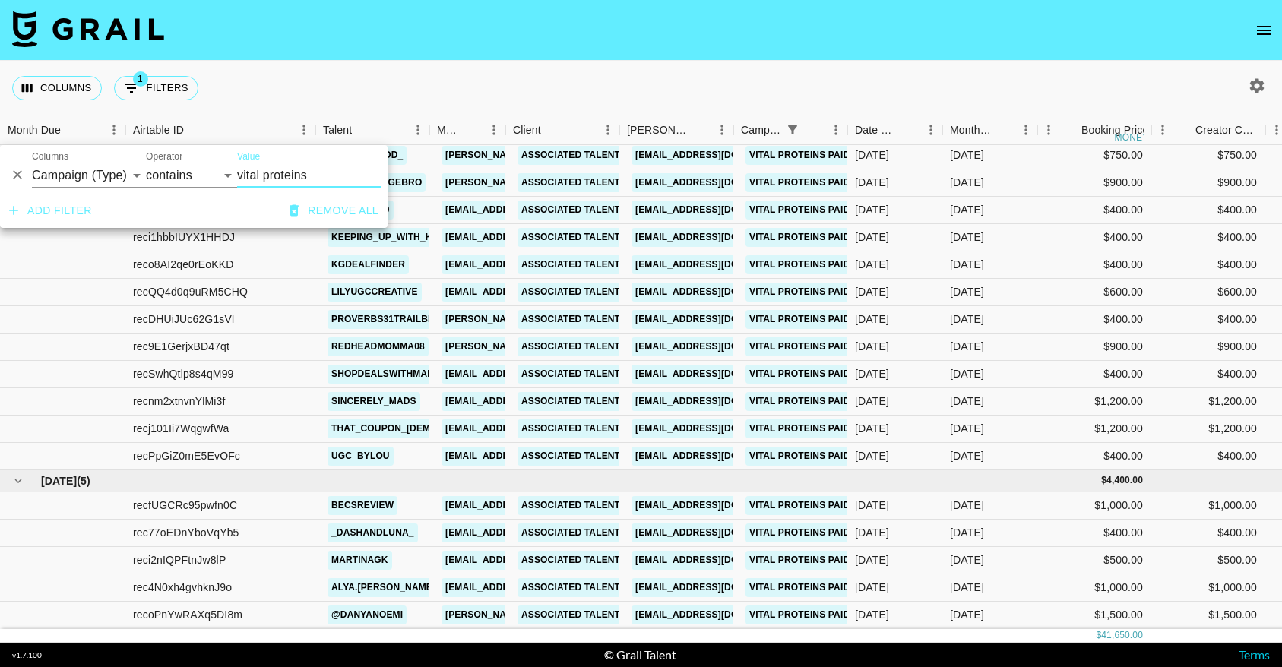
click at [354, 208] on button "Remove all" at bounding box center [333, 211] width 101 height 28
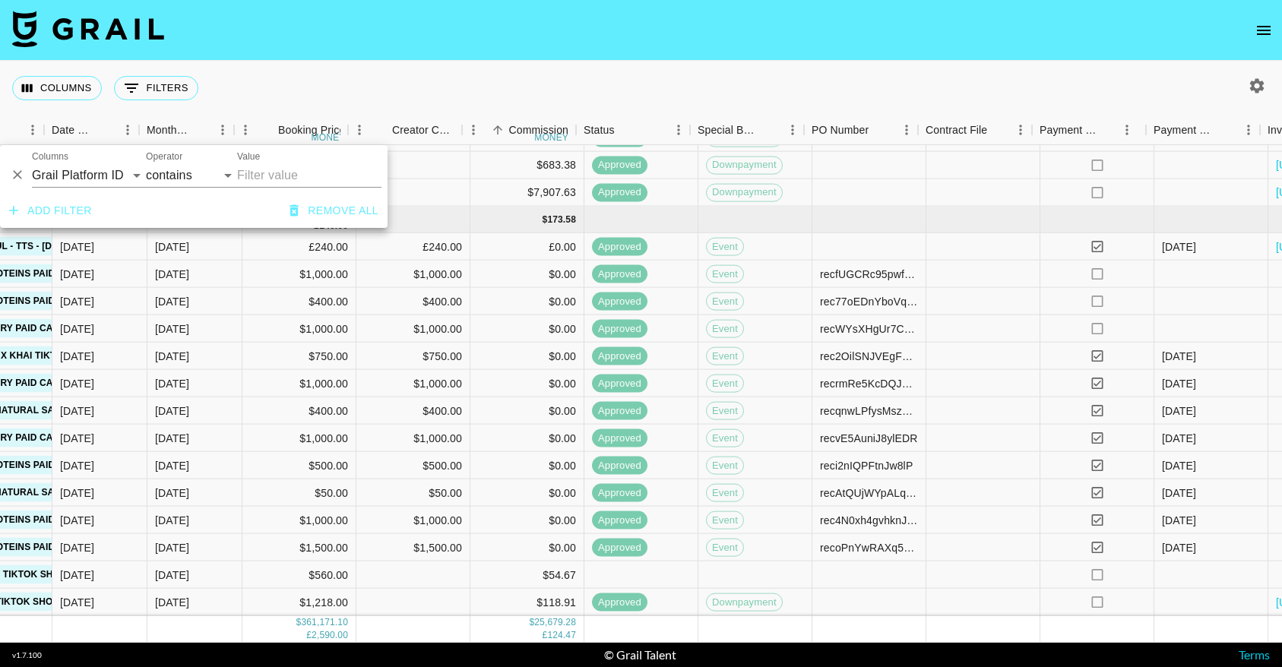
scroll to position [2547, 804]
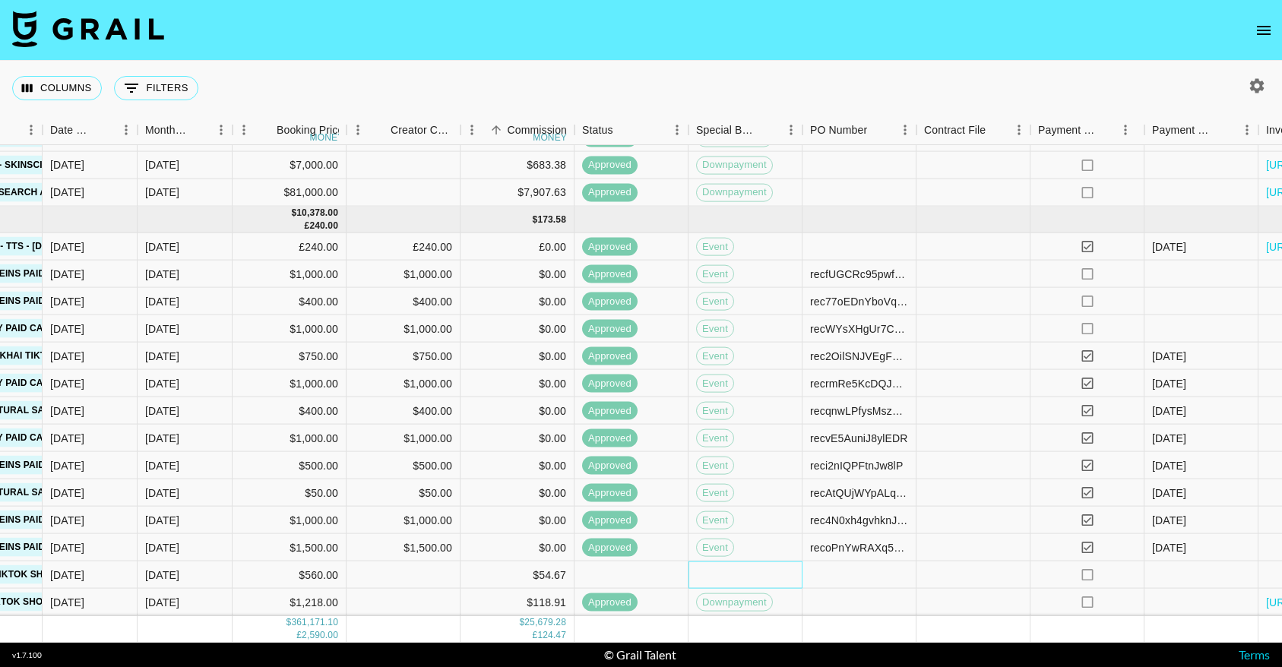
click at [759, 567] on div at bounding box center [745, 574] width 114 height 27
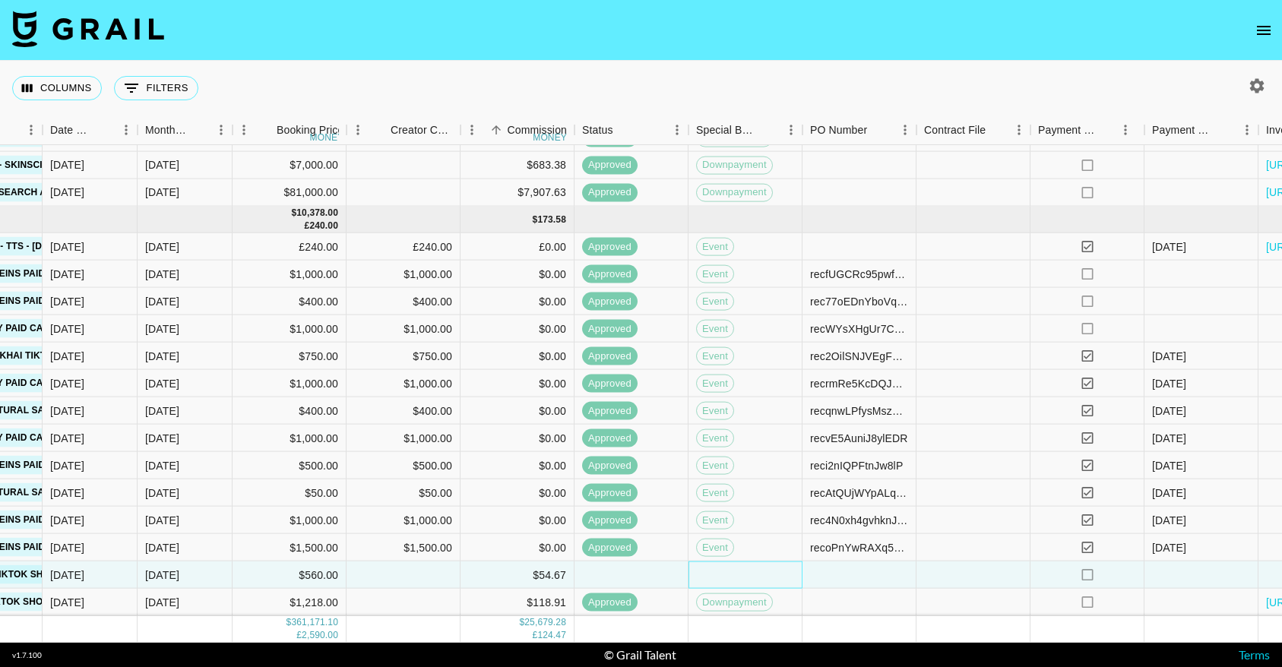
click at [764, 561] on div at bounding box center [745, 574] width 114 height 27
click at [748, 568] on div at bounding box center [745, 574] width 114 height 27
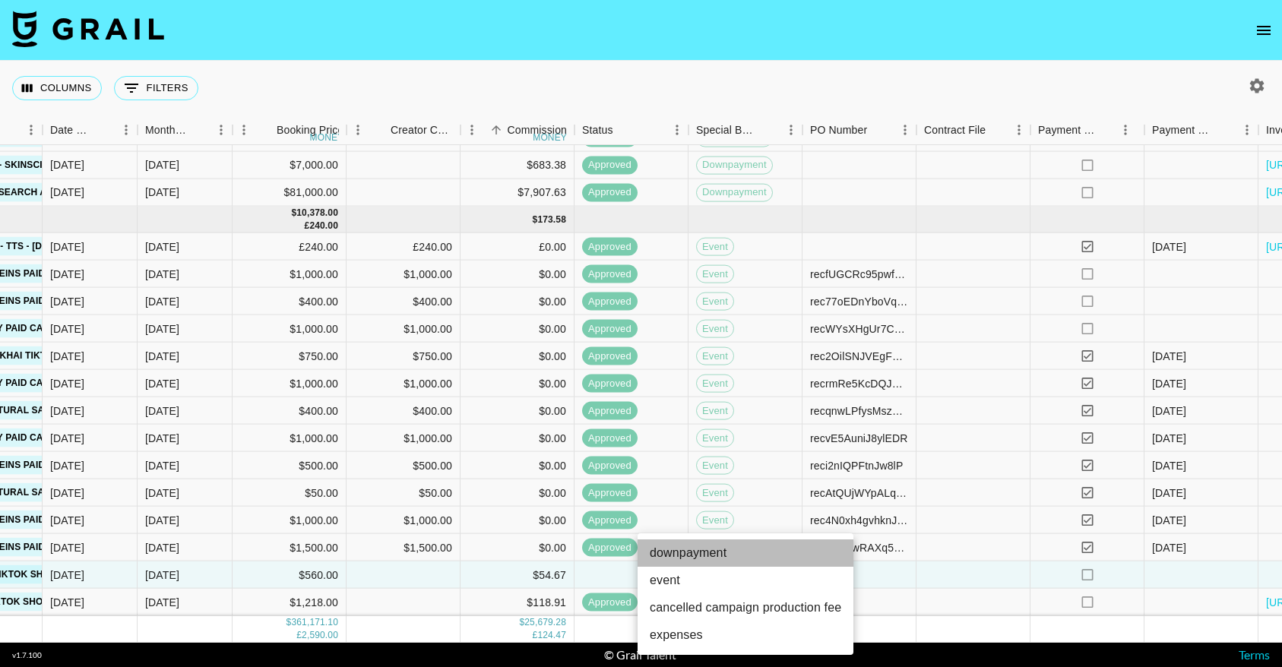
click at [706, 553] on li "downpayment" at bounding box center [745, 552] width 216 height 27
type input "downpayment"
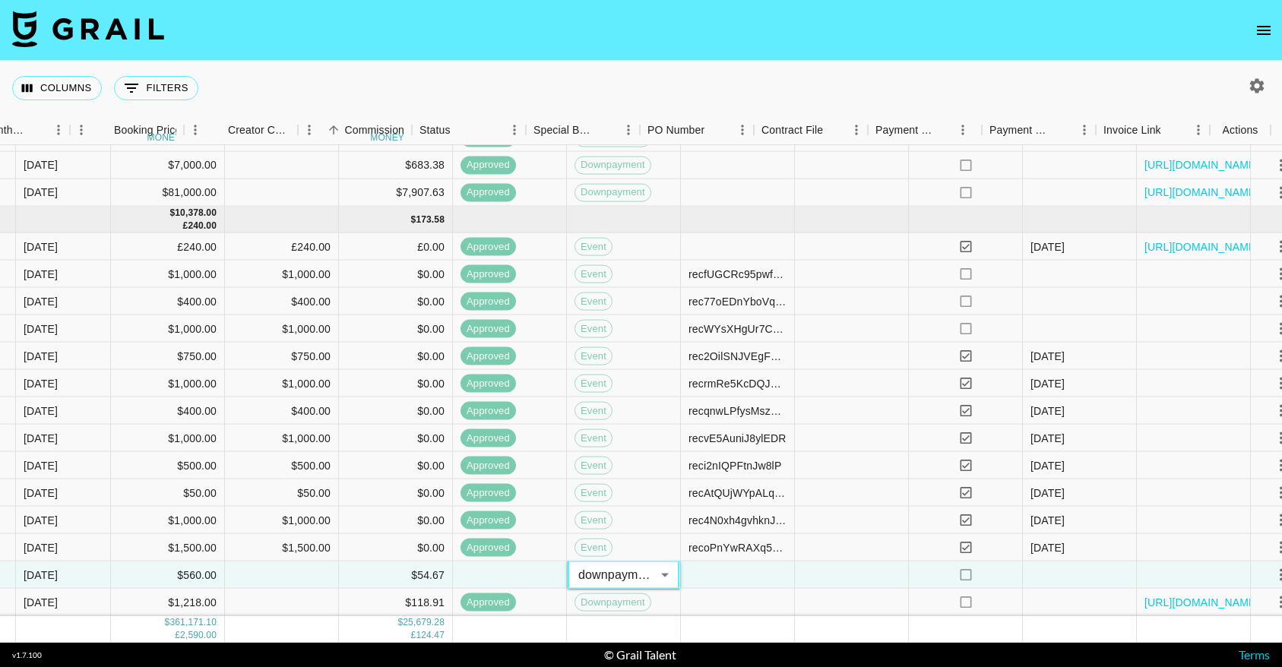
scroll to position [2547, 967]
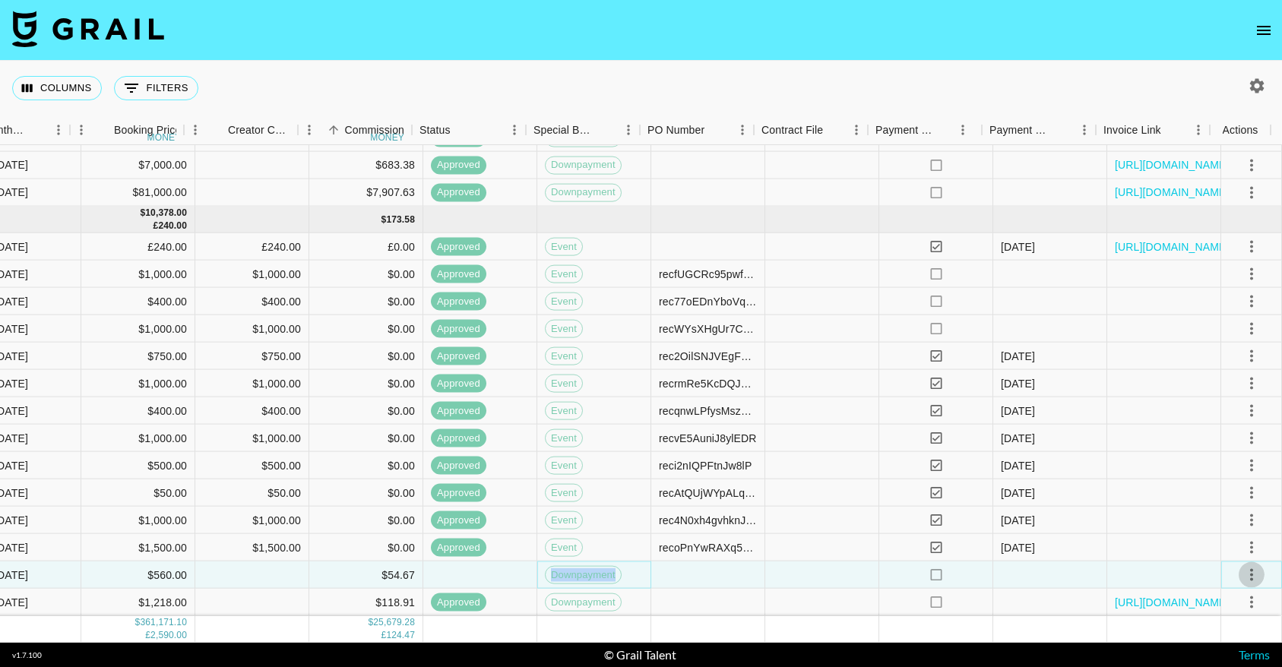
click at [1242, 565] on icon "select merge strategy" at bounding box center [1251, 574] width 18 height 18
click at [1227, 538] on div "Approve" at bounding box center [1218, 530] width 46 height 18
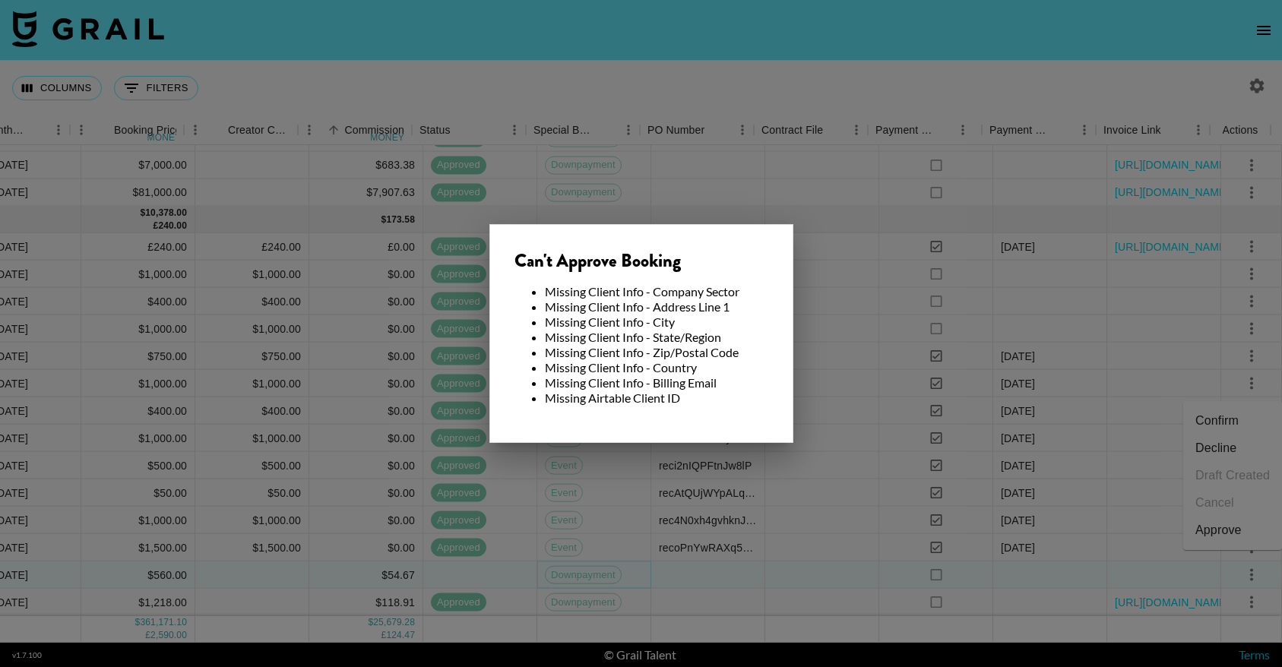
click at [614, 403] on li "Missing Airtable Client ID" at bounding box center [656, 397] width 223 height 15
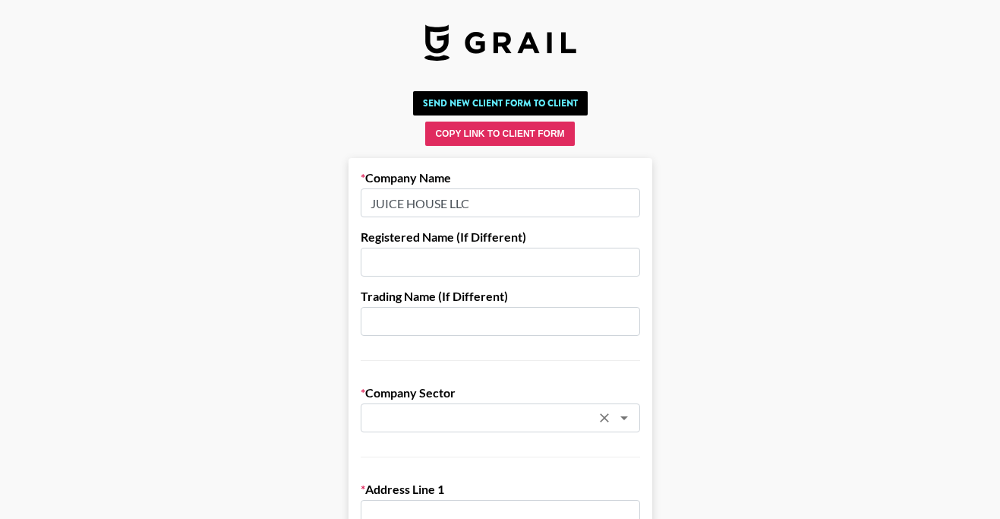
click at [438, 421] on input "text" at bounding box center [480, 417] width 221 height 17
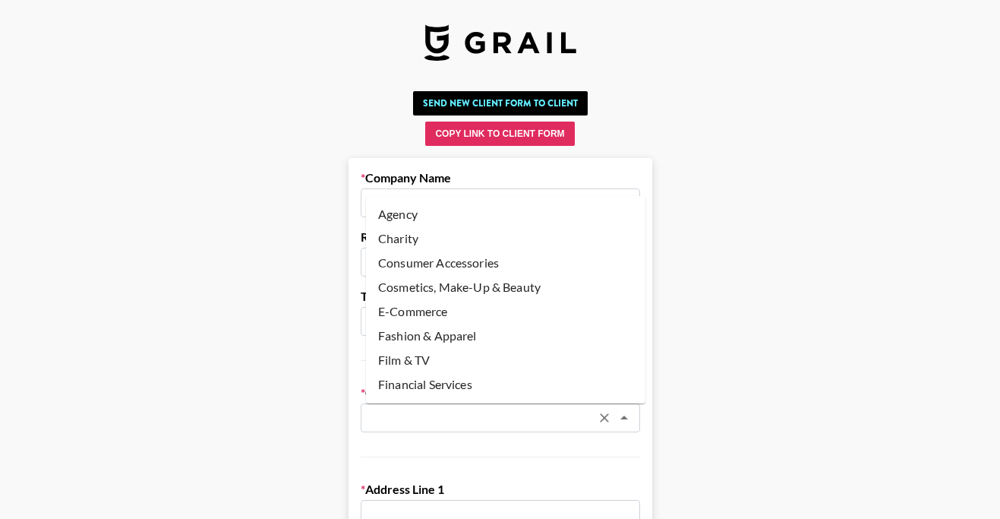
click at [446, 202] on li "Agency" at bounding box center [506, 214] width 280 height 24
type input "Agency"
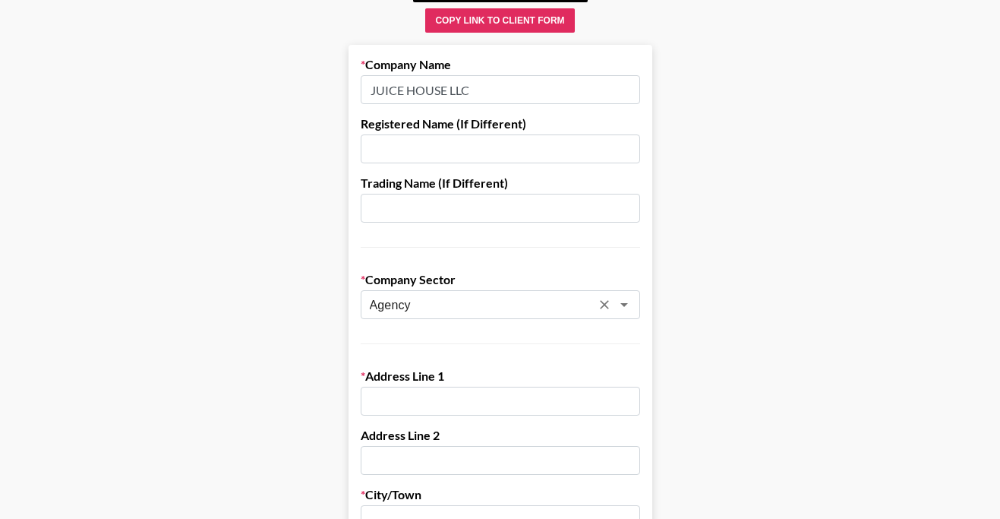
scroll to position [114, 0]
click at [440, 404] on input "text" at bounding box center [501, 400] width 280 height 29
paste input "132 S Lasky Dr."
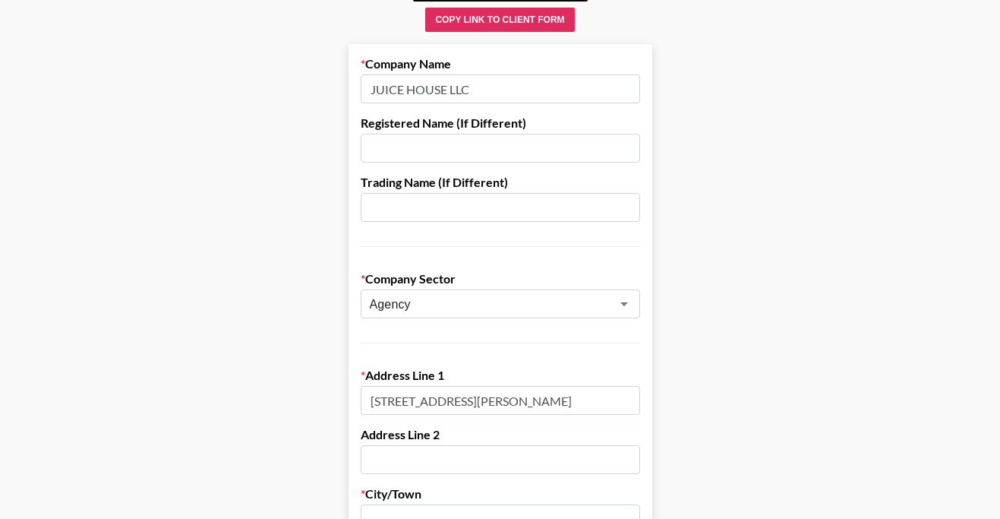
type input "132 S Lasky Dr."
click at [408, 453] on input "text" at bounding box center [501, 459] width 280 height 29
paste input "Floor 2"
type input "Floor 2"
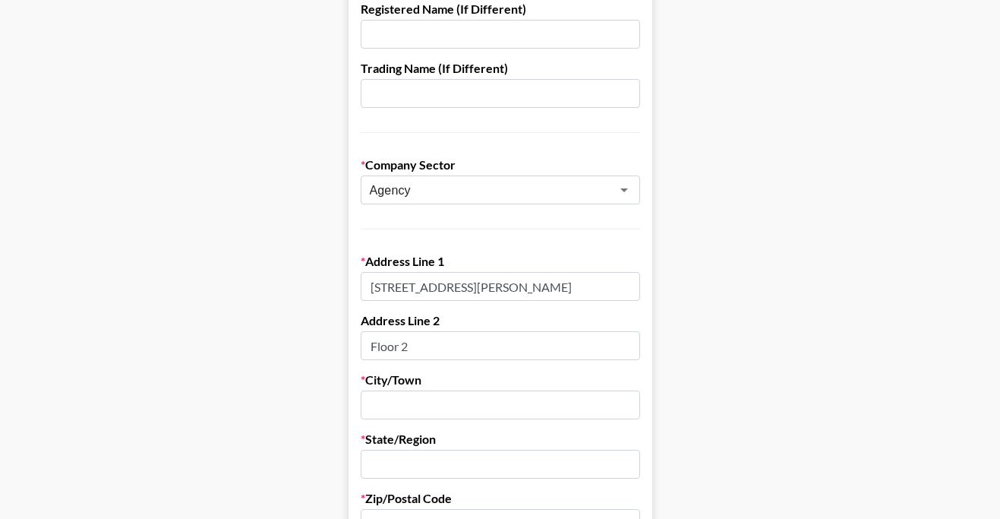
scroll to position [387, 0]
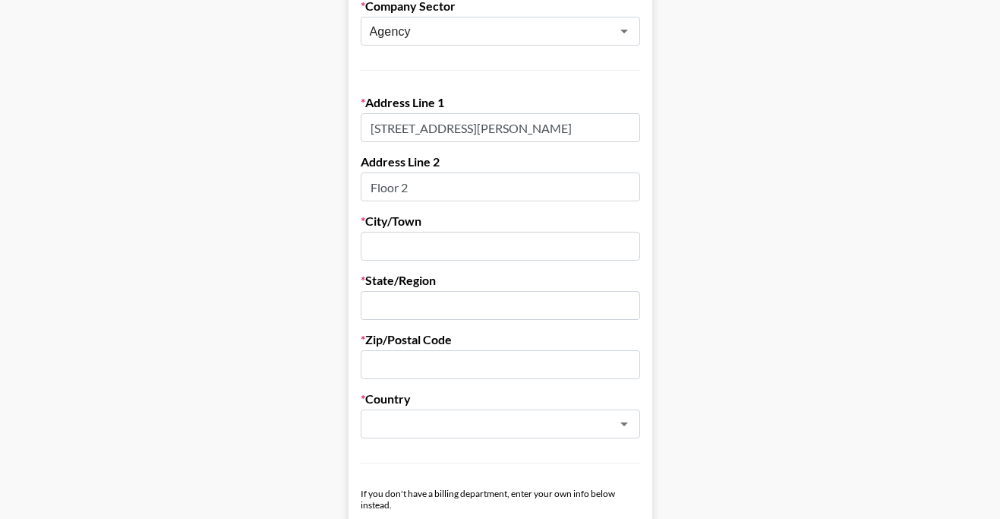
click at [459, 243] on input "text" at bounding box center [501, 246] width 280 height 29
paste input "Beverly Hills"
type input "Beverly Hills"
click at [394, 286] on label "State/Region" at bounding box center [501, 280] width 280 height 15
click at [373, 316] on input "text" at bounding box center [501, 305] width 280 height 29
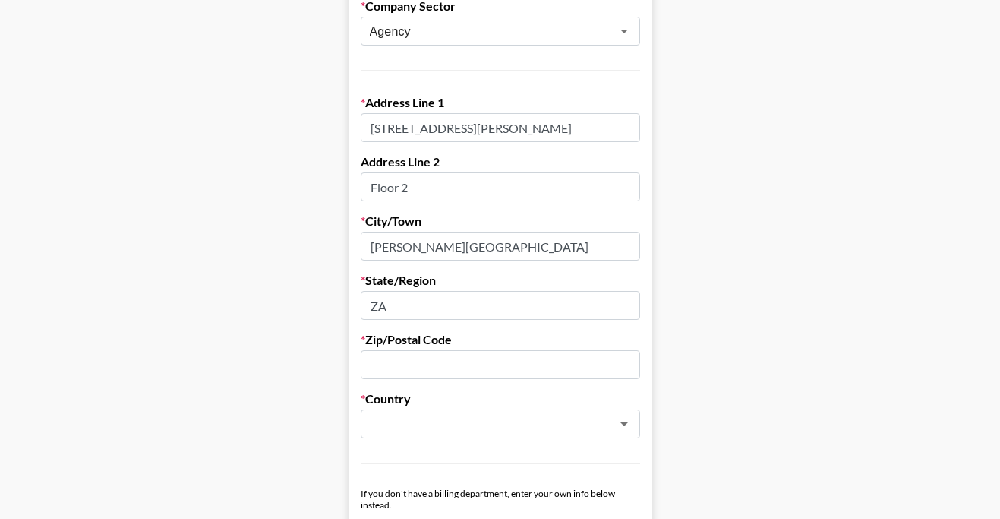
type input "Z"
type input "CA"
click at [405, 364] on input "text" at bounding box center [501, 364] width 280 height 29
paste input "90212"
type input "90212"
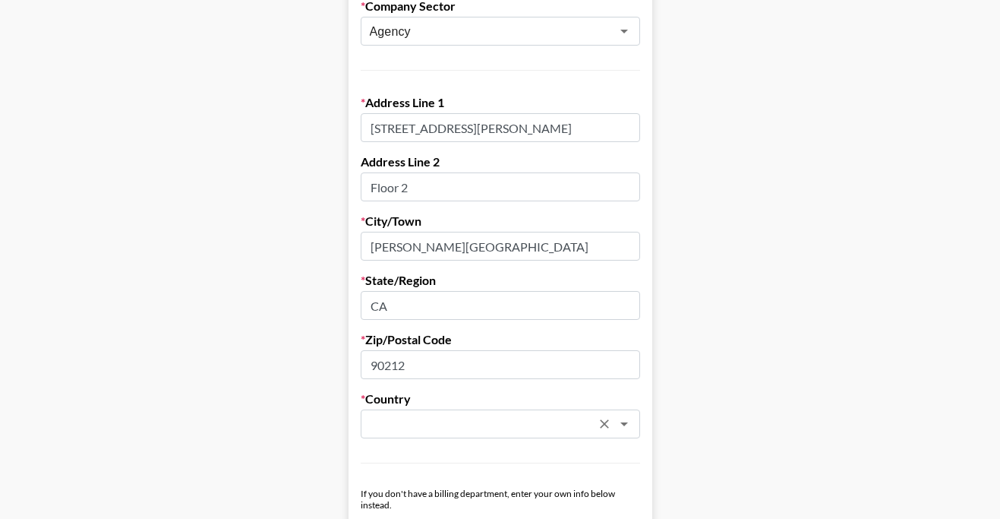
click at [408, 422] on input "text" at bounding box center [480, 424] width 221 height 17
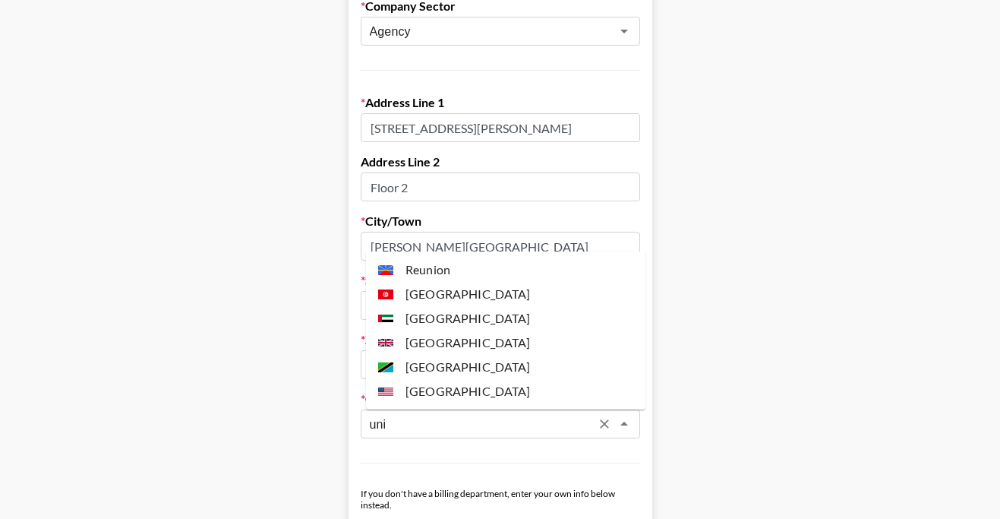
click at [475, 395] on li "United States" at bounding box center [506, 391] width 280 height 24
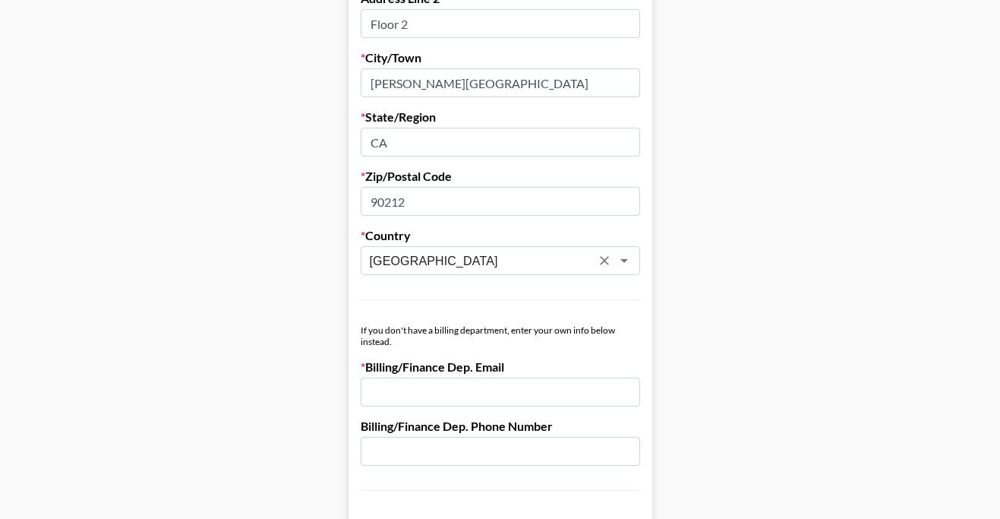
scroll to position [580, 0]
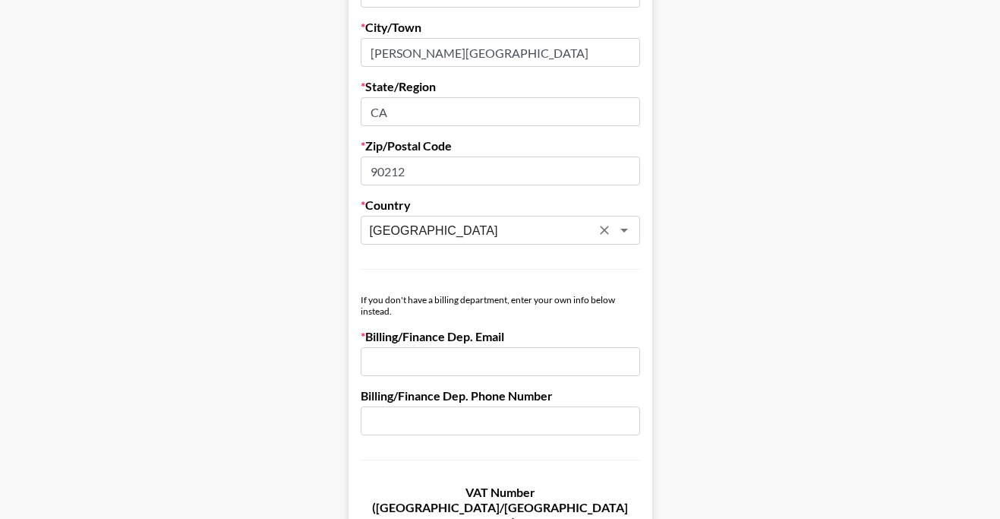
type input "United States"
click at [463, 371] on input "email" at bounding box center [501, 361] width 280 height 29
paste input "[EMAIL_ADDRESS][DOMAIN_NAME]"
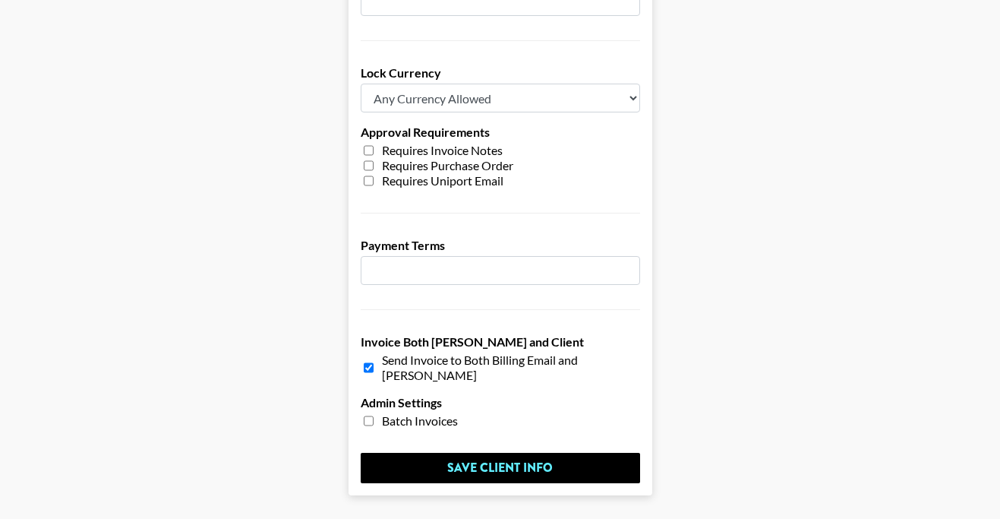
scroll to position [1193, 0]
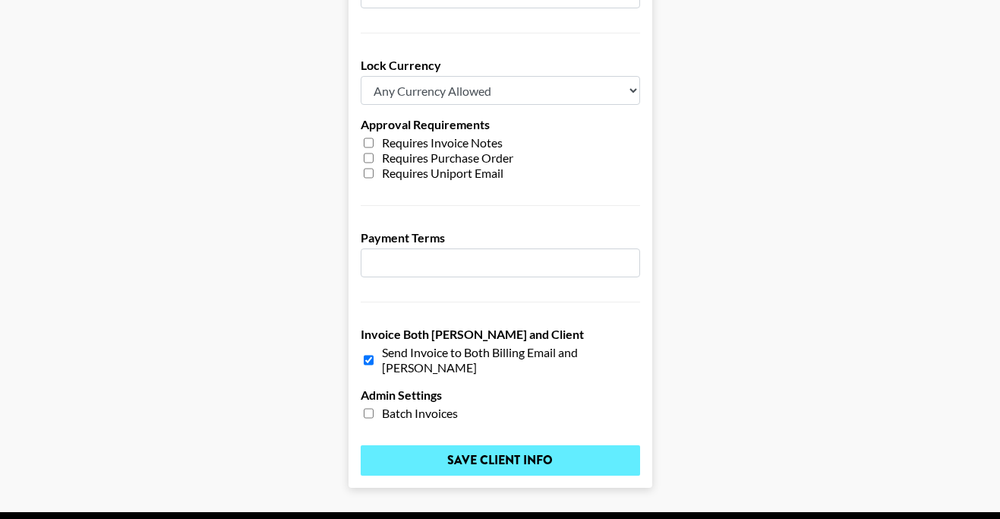
type input "[EMAIL_ADDRESS][DOMAIN_NAME]"
click at [554, 445] on input "Save Client Info" at bounding box center [501, 460] width 280 height 30
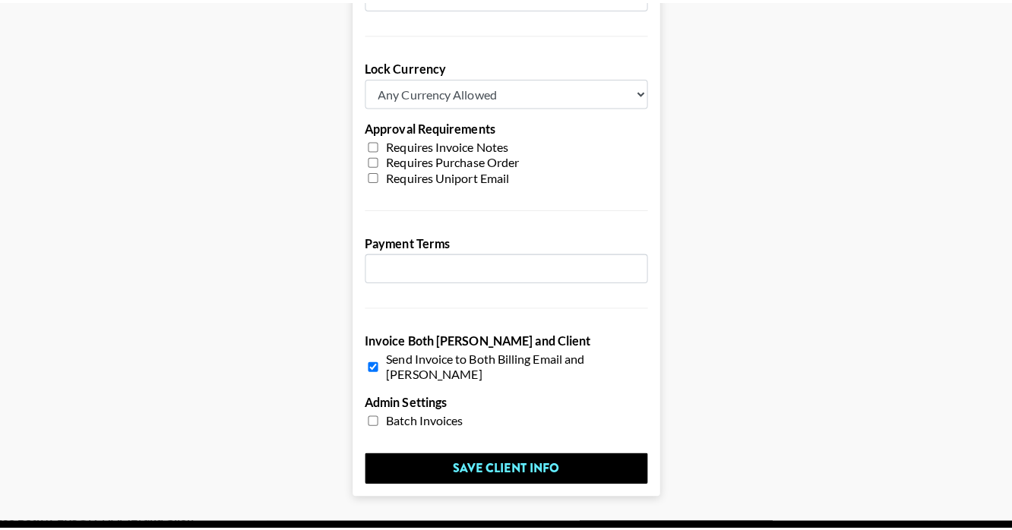
scroll to position [0, 0]
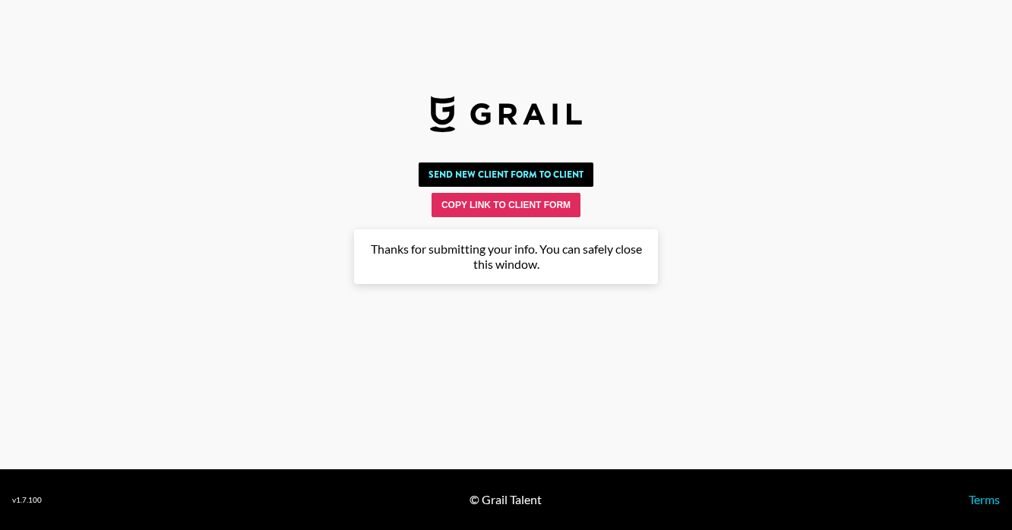
click at [511, 115] on img at bounding box center [506, 114] width 152 height 36
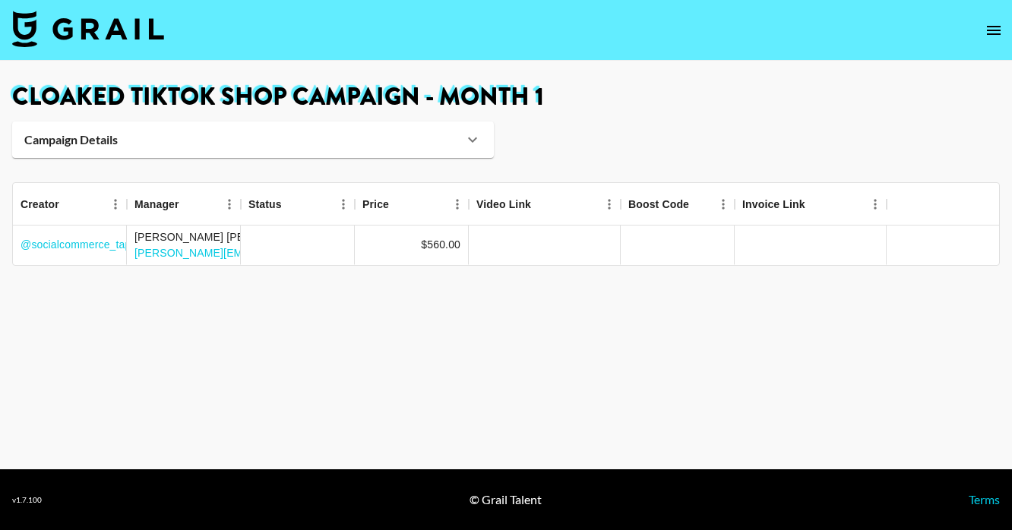
click at [163, 146] on div "Campaign Details" at bounding box center [243, 139] width 439 height 15
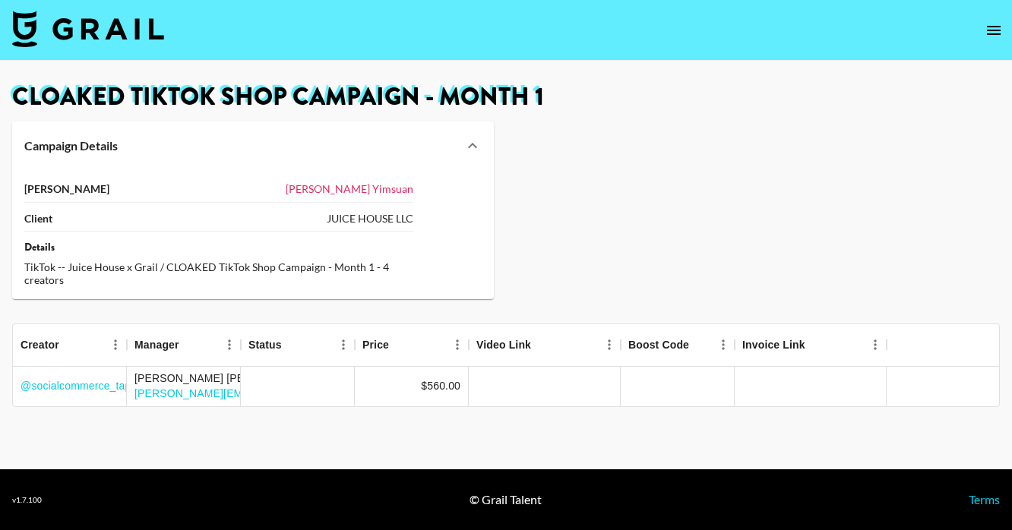
click at [386, 191] on link "[PERSON_NAME]" at bounding box center [350, 188] width 128 height 13
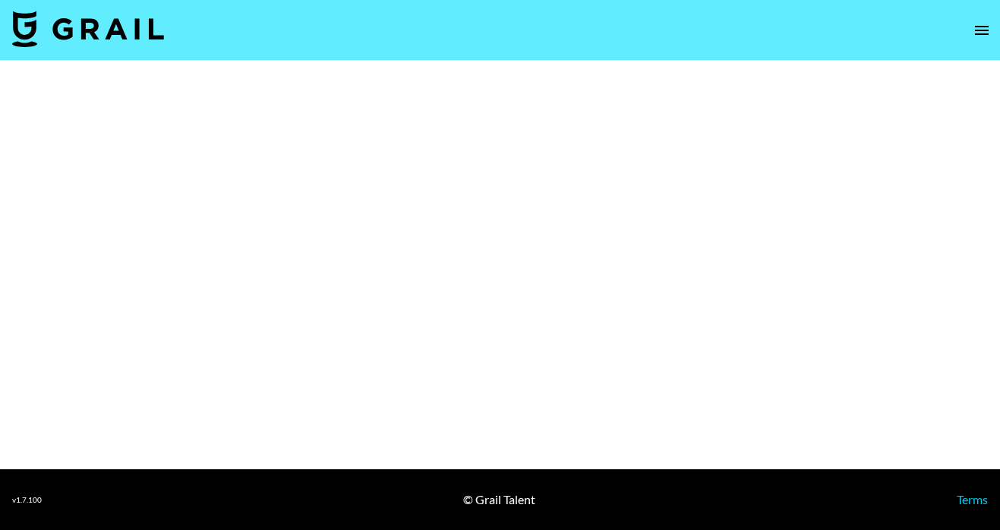
select select "Brand"
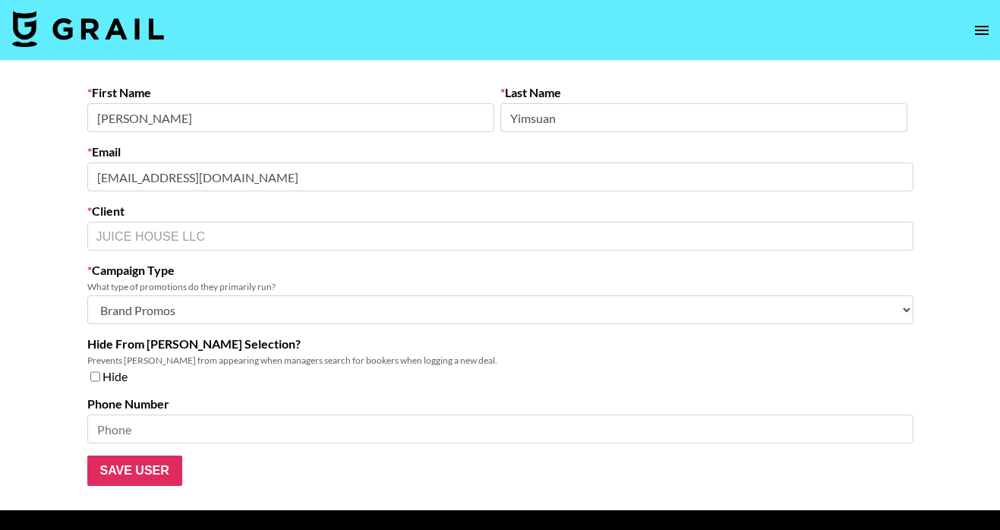
click at [333, 191] on form "First Name [PERSON_NAME] Last Name [PERSON_NAME] Email [EMAIL_ADDRESS][DOMAIN_N…" at bounding box center [500, 285] width 826 height 401
click at [573, 109] on input "Yimsuan" at bounding box center [704, 117] width 407 height 29
click at [578, 122] on input "Yimsuan" at bounding box center [704, 117] width 407 height 29
click at [211, 223] on div "JUICE HOUSE LLC ​" at bounding box center [500, 236] width 826 height 29
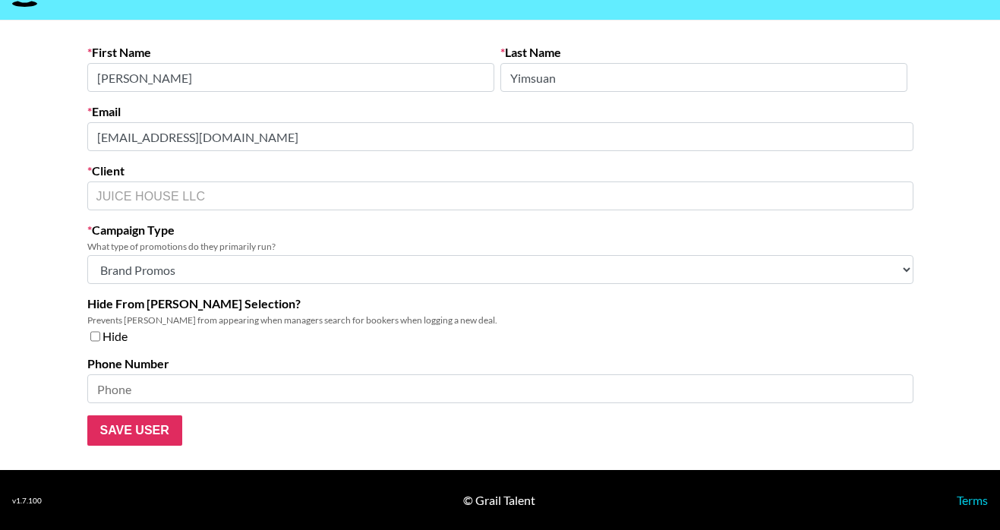
scroll to position [41, 0]
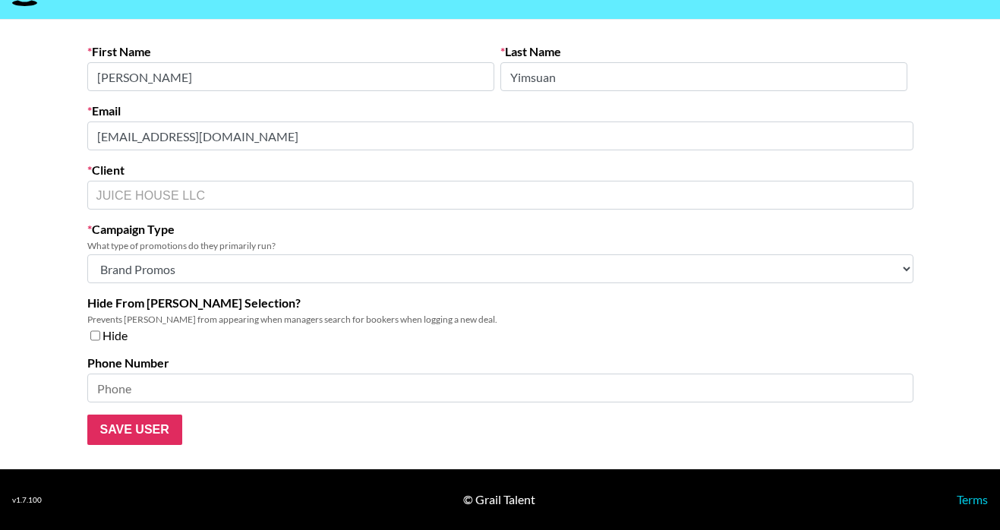
click at [238, 121] on div "Email [EMAIL_ADDRESS][DOMAIN_NAME]" at bounding box center [500, 126] width 826 height 47
click at [160, 163] on label "Client" at bounding box center [500, 170] width 826 height 15
click at [136, 435] on input "Save User" at bounding box center [134, 430] width 95 height 30
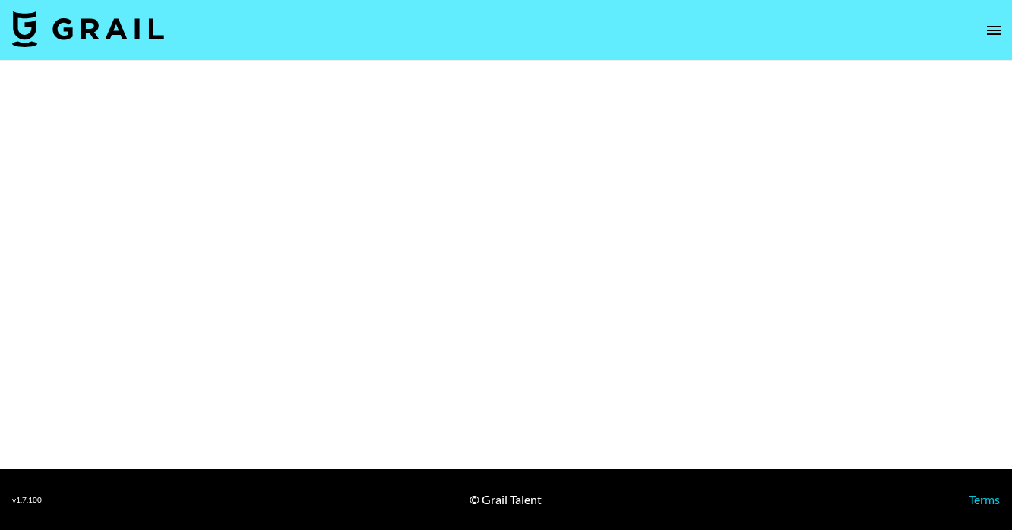
select select "Brand"
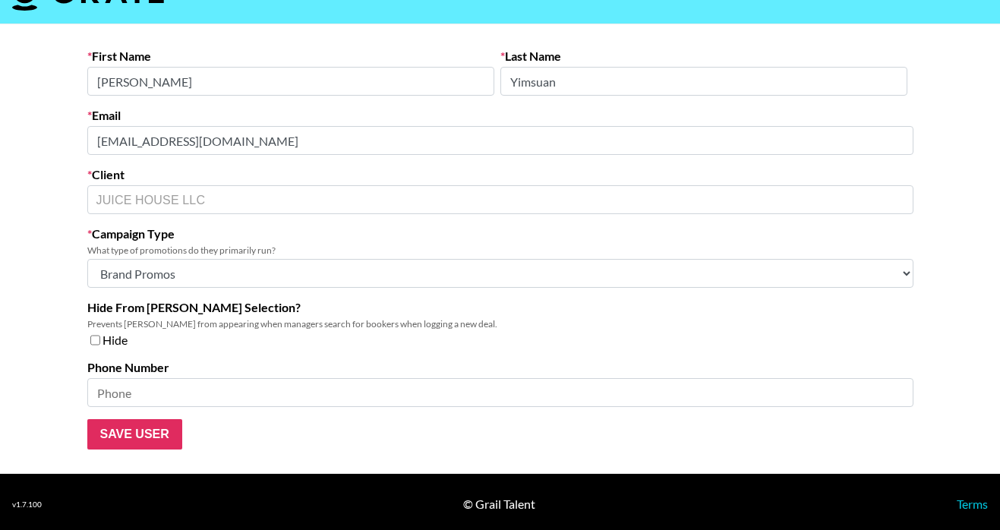
scroll to position [41, 0]
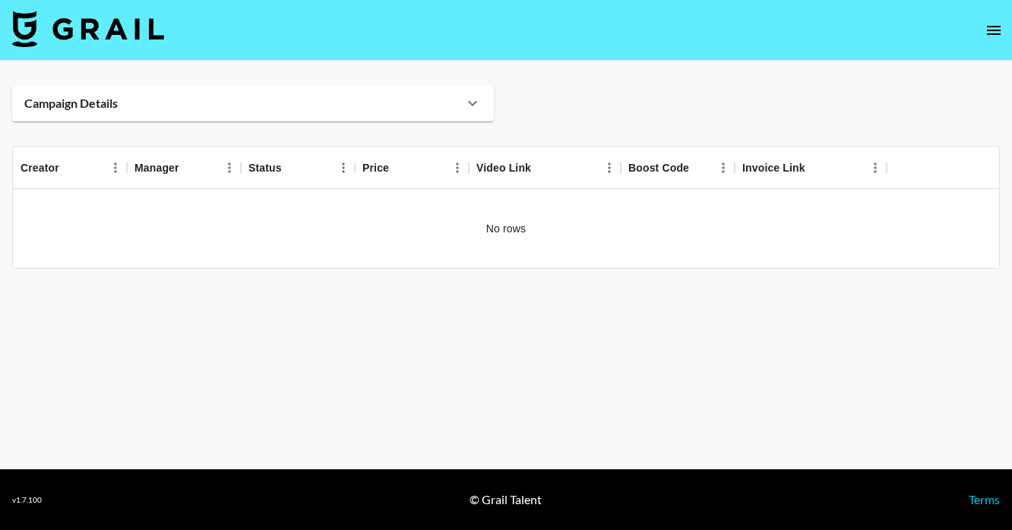
click at [236, 96] on div "Campaign Details" at bounding box center [243, 103] width 439 height 15
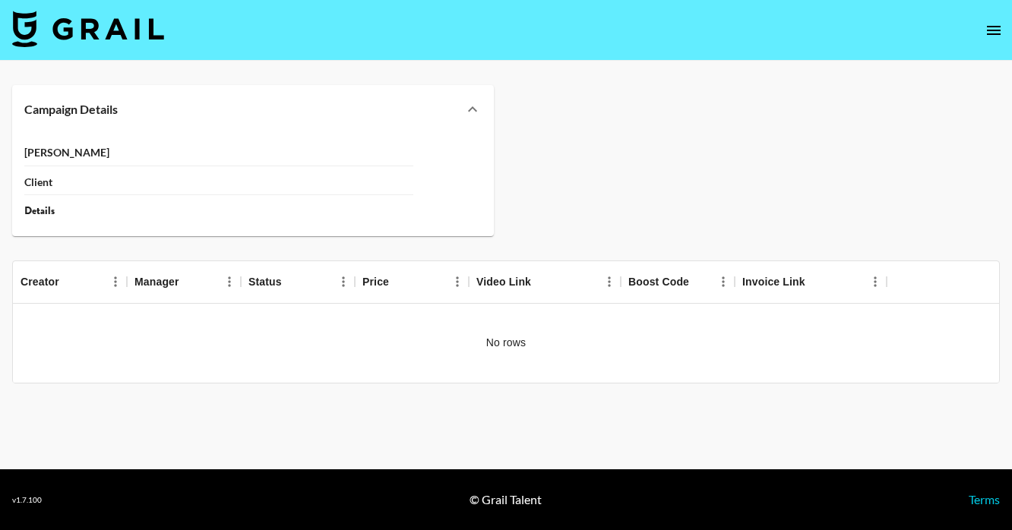
click at [584, 137] on div "Campaign Details [PERSON_NAME] Client Details" at bounding box center [506, 160] width 988 height 151
click at [600, 112] on div "Campaign Details [PERSON_NAME] Client Details" at bounding box center [506, 160] width 988 height 151
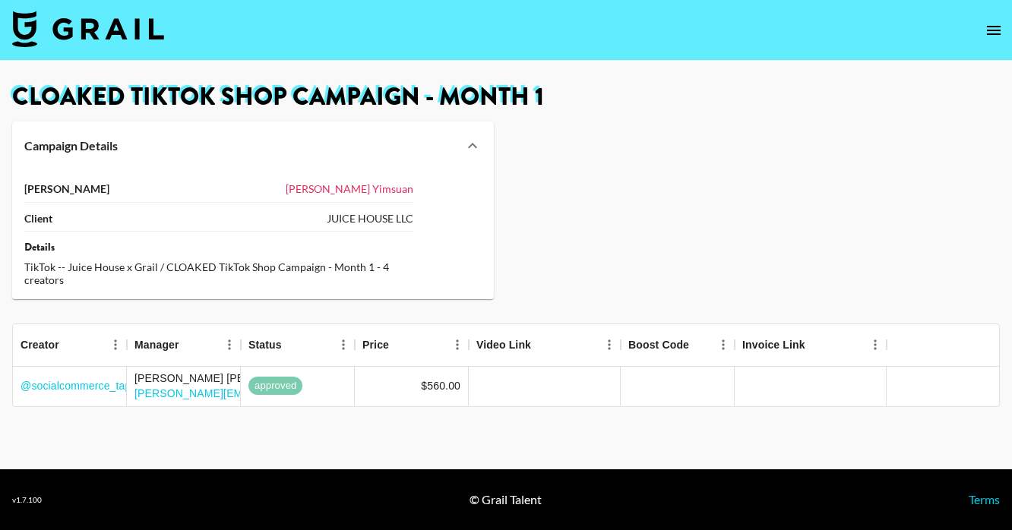
click at [402, 191] on link "[PERSON_NAME]" at bounding box center [350, 188] width 128 height 13
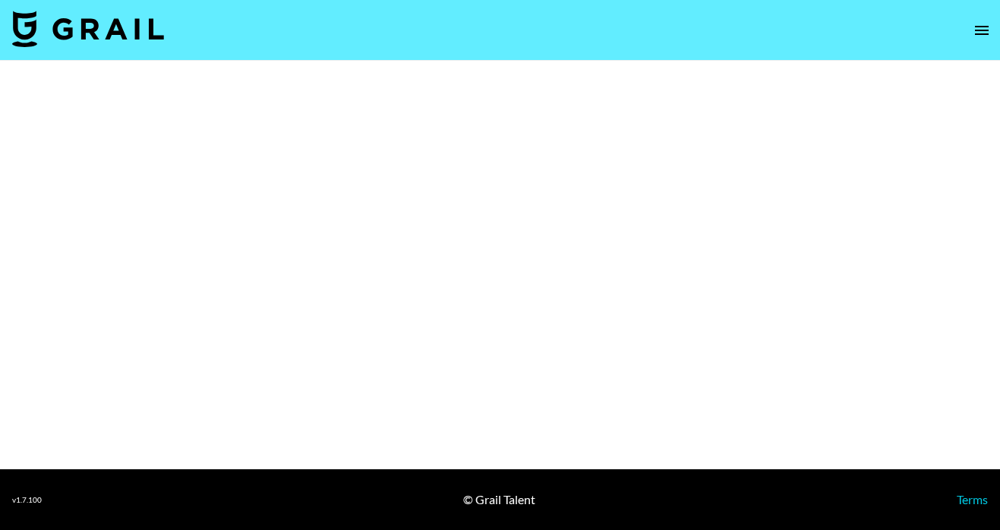
select select "Brand"
